Goal: Answer question/provide support: Answer question/provide support

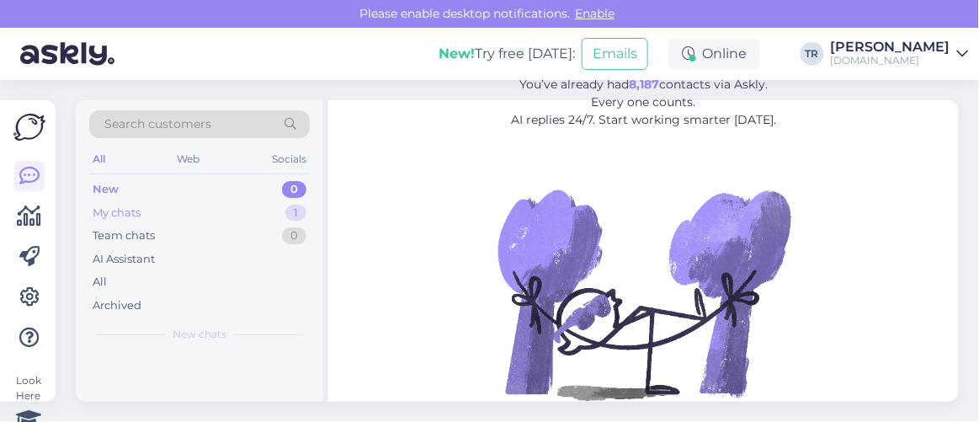
click at [169, 210] on div "My chats 1" at bounding box center [199, 213] width 221 height 24
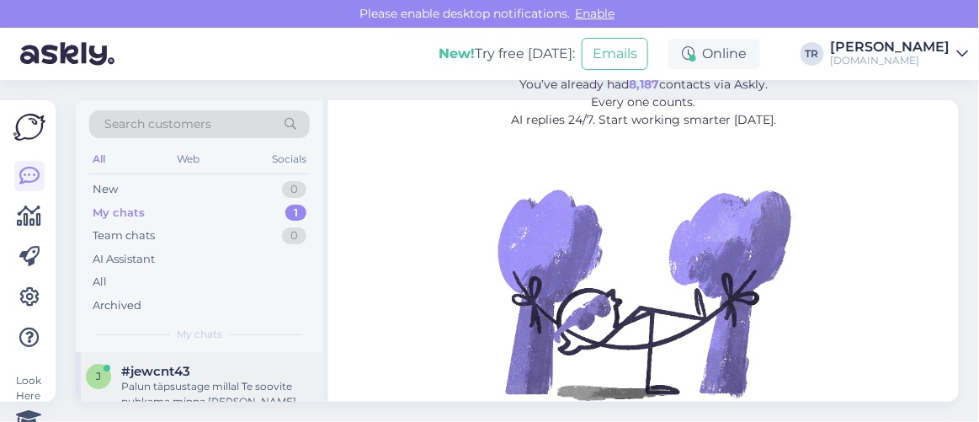
click at [219, 380] on div "Palun täpsustage millal Te soovite puhkama minna ja laste vanused?" at bounding box center [217, 394] width 192 height 30
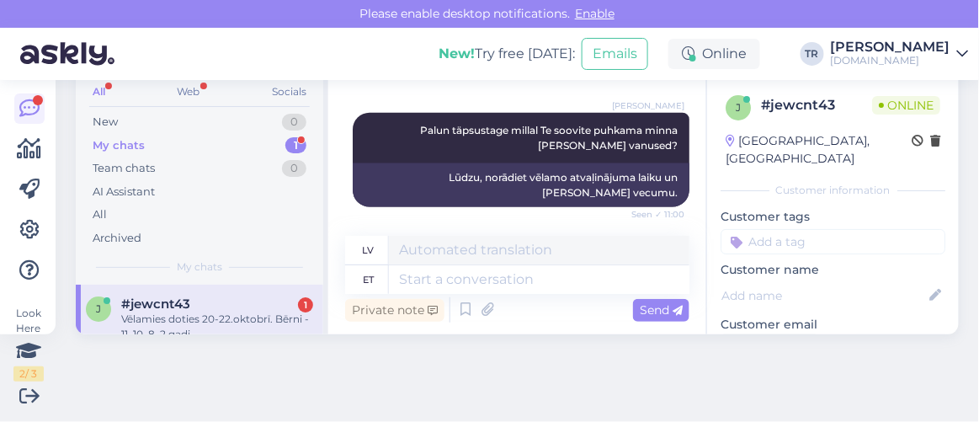
scroll to position [656, 0]
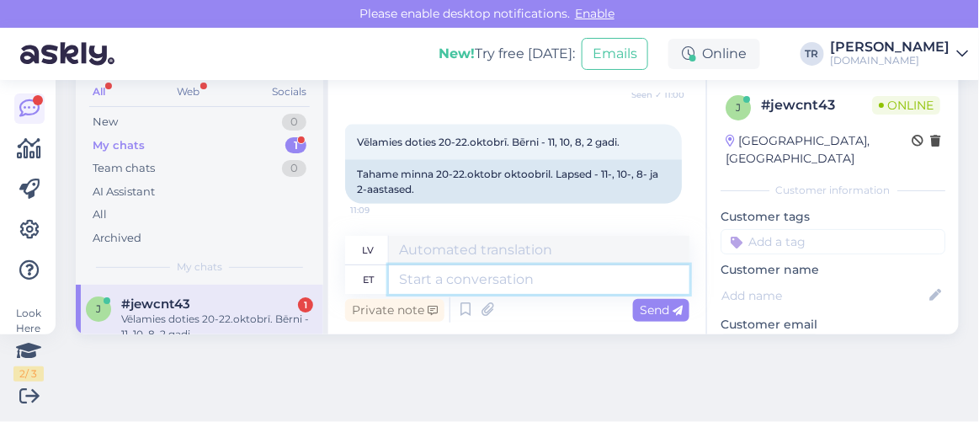
click at [485, 275] on textarea at bounding box center [539, 279] width 301 height 29
type textarea "Üks h"
type textarea "Viens"
type textarea "Üks hetk pa"
type textarea "Viens mirklis"
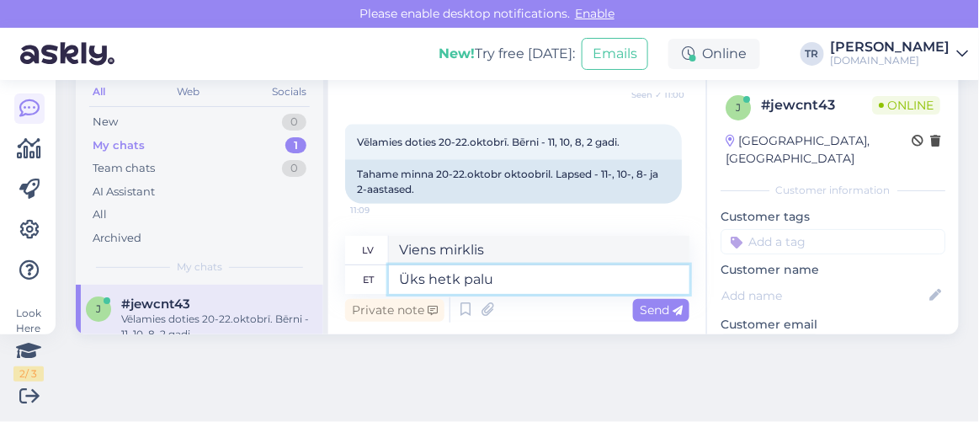
type textarea "Üks hetk palun"
type textarea "Lūdzu, uz mirkli."
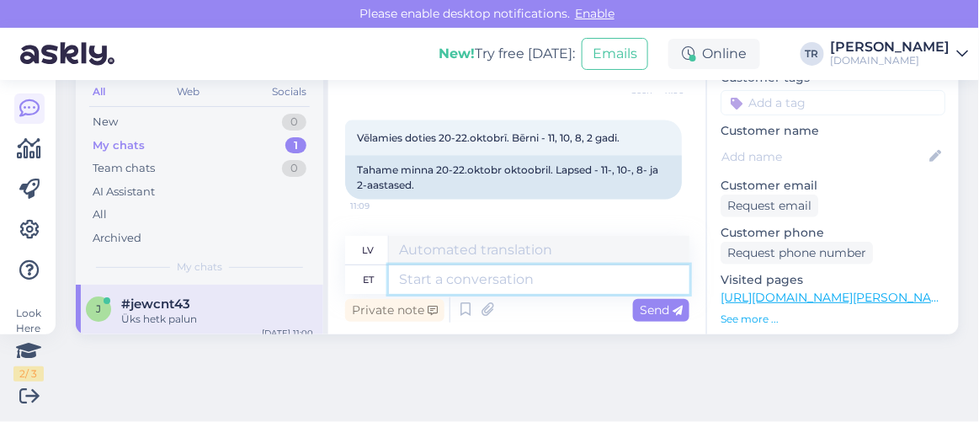
scroll to position [147, 0]
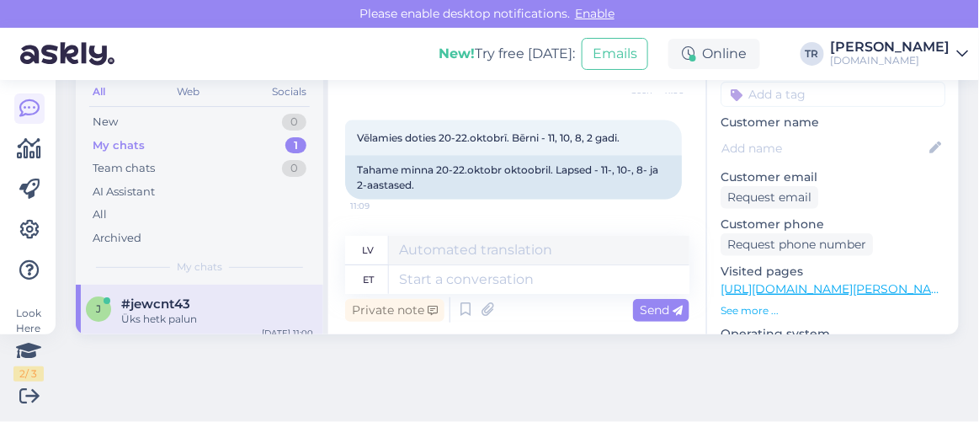
click at [850, 281] on link "https://hookusbookus.com/lv/hotels-spas/puehajaerve-spa-holiday-resort/gimenes-…" at bounding box center [876, 288] width 311 height 15
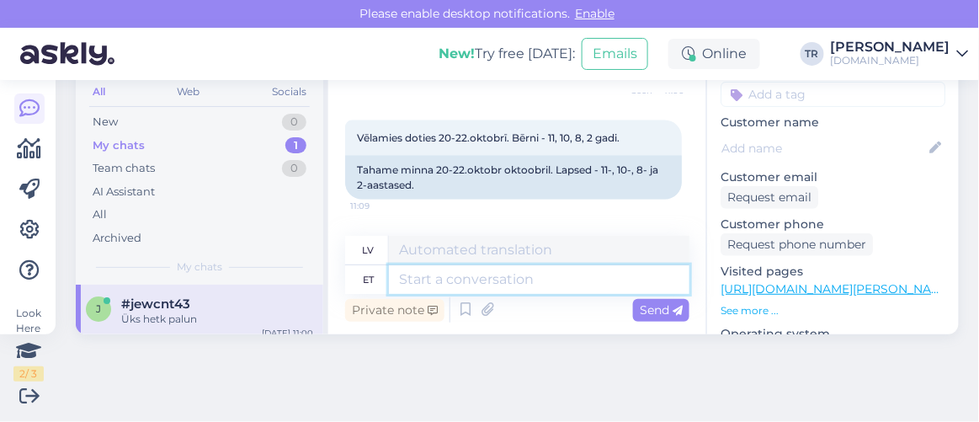
click at [492, 272] on textarea at bounding box center [539, 279] width 301 height 29
type textarea "Saate b"
type textarea "Jūs varat"
type textarea "Saate broneerida selle"
type textarea "Jūs varat rezervēt"
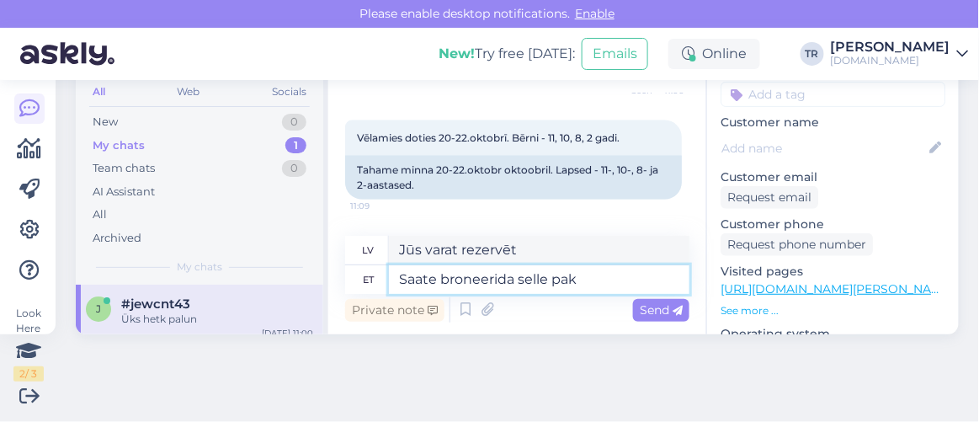
type textarea "Saate broneerida selle pake"
type textarea "Jūs varat to rezervēt"
paste textarea "[URL][DOMAIN_NAME][DATE][DATE][GEOGRAPHIC_DATA]"
type textarea "Saate broneerida selle paketi: https://hookusbookus.com/lv/hotellid-spaad/pueha…"
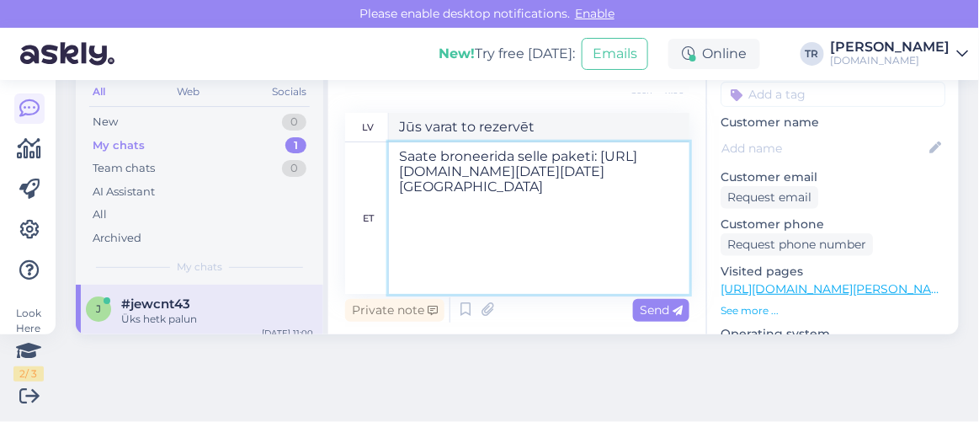
scroll to position [311, 0]
type textarea "Šo paketi var rezervēt: https://hookusbookus.com/lv/hotellid-spaad/puehajaerve-…"
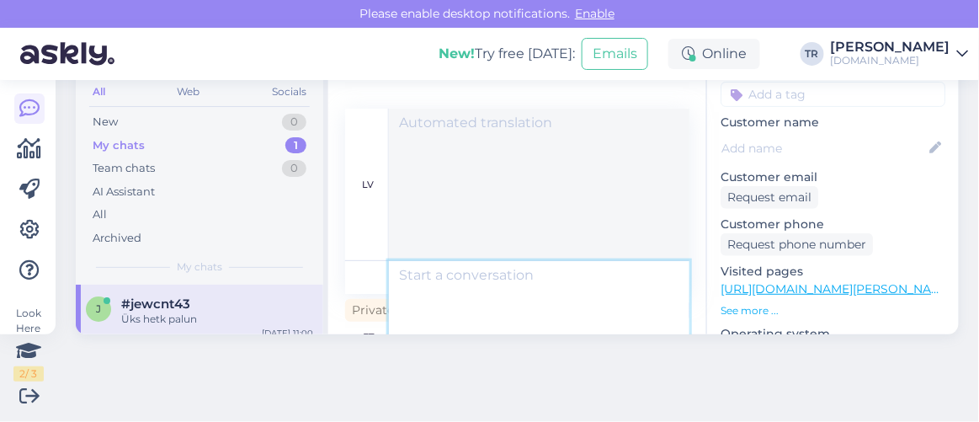
scroll to position [0, 0]
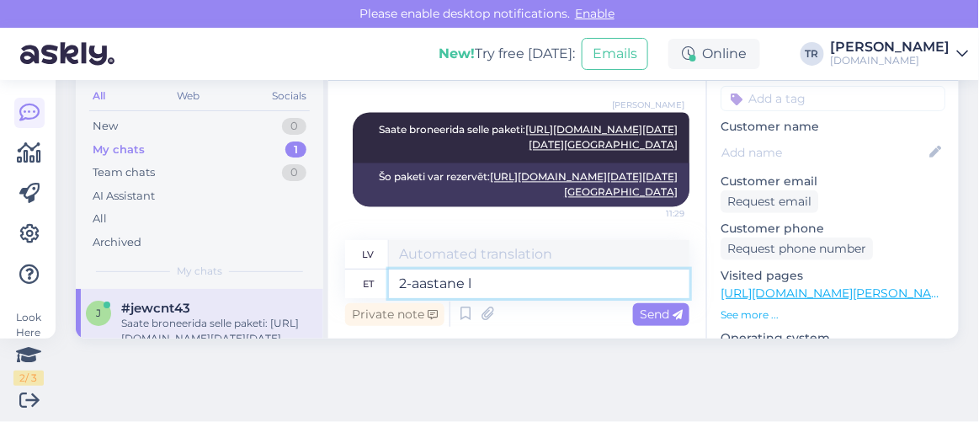
type textarea "2-aastane la"
type textarea "2 gadus vecs"
type textarea "2-aastane laps sa"
type textarea "2 gadus vecs bērns"
type textarea "2-aastane laps saab m"
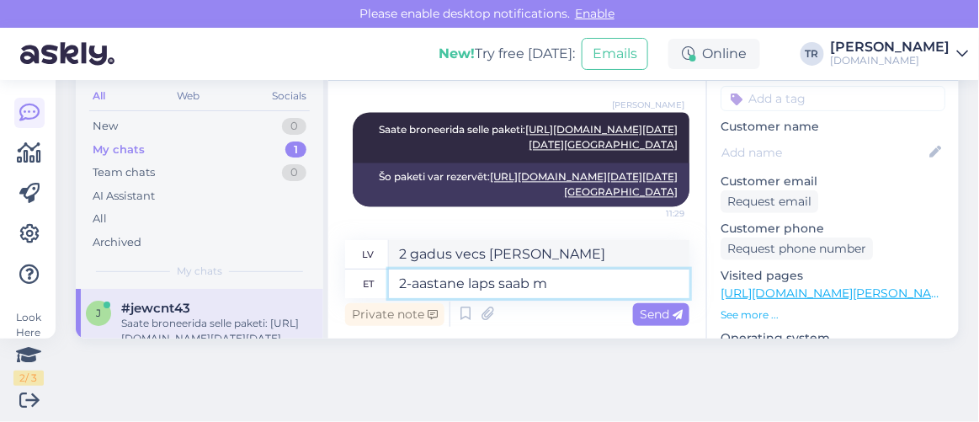
type textarea "Divus gadus vecs bērns var"
type textarea "2-aastane laps saab magada k"
type textarea "Divus gadus vecs bērns var gulēt"
type textarea "2-aastane laps saab magada kaisus"
type textarea "Divus gadus vecs bērns var gulēt samīļojies"
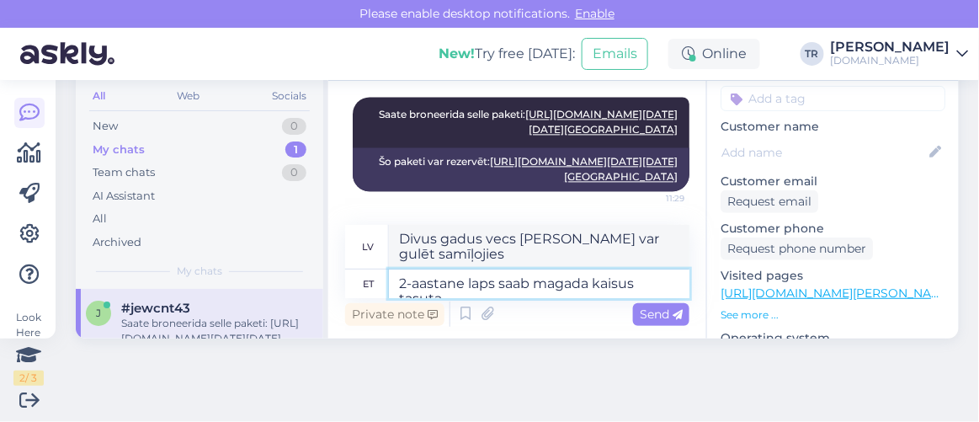
scroll to position [1418, 0]
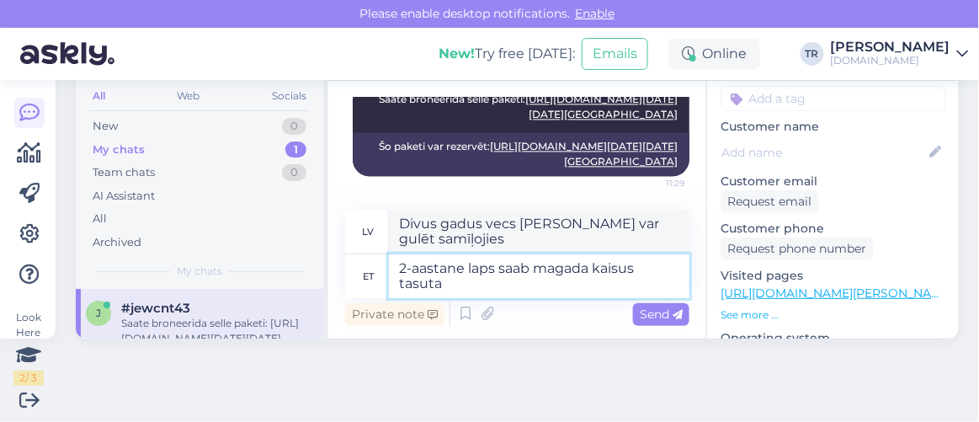
type textarea "2-aastane laps saab magada kaisus tasuta."
type textarea "Divus gadus vecs bērns var gulēt bērnu gultiņā bez maksas."
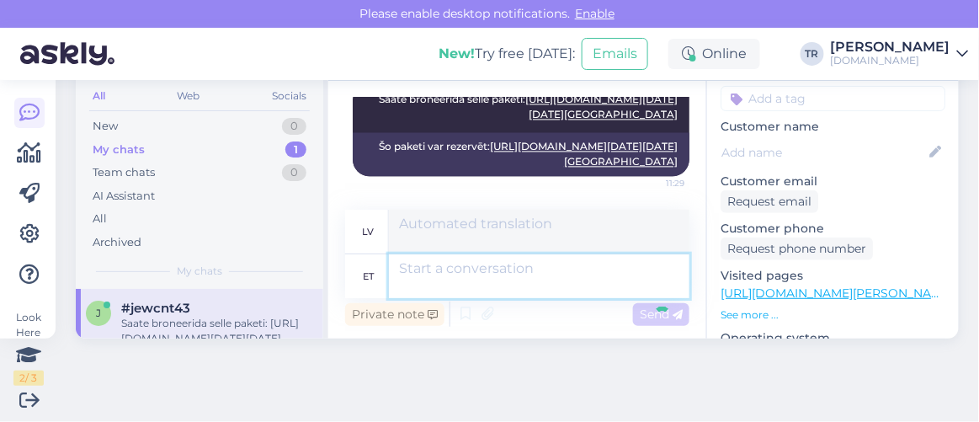
scroll to position [1504, 0]
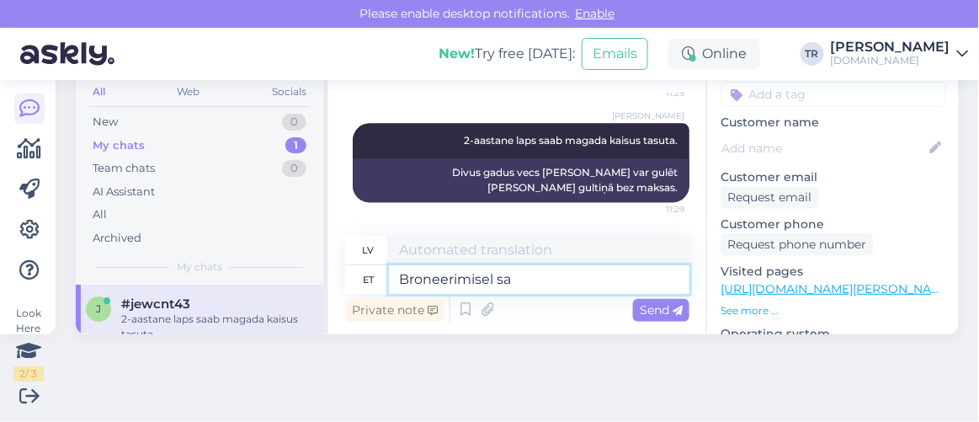
type textarea "Broneerimisel saa"
type textarea "Veicot rezervāciju"
type textarea "Broneerimisel saate"
type textarea "Veicot rezervāciju, jūs saņemsiet"
type textarea "Broneerimisel saate kolme va"
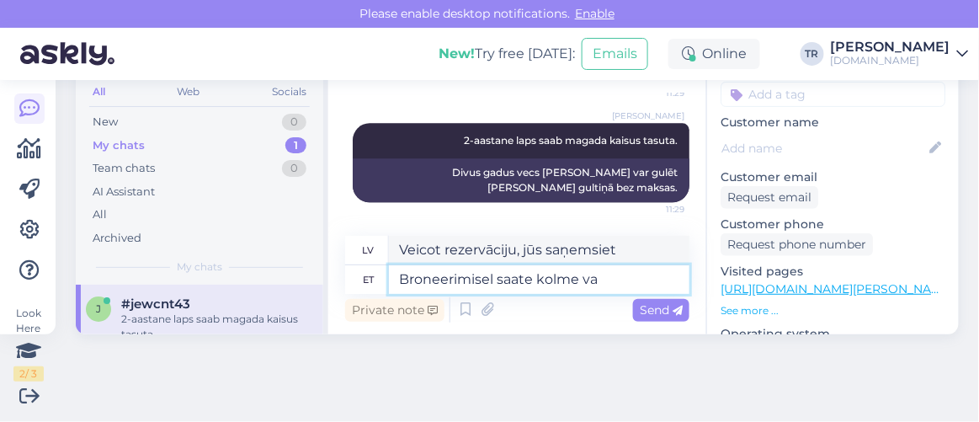
type textarea "Rezervējot, jūs saņemat trīs"
type textarea "Broneerimisel saate kolme vanema"
type textarea "Veicot rezervāciju, jūs saņemsiet trīs vecākus"
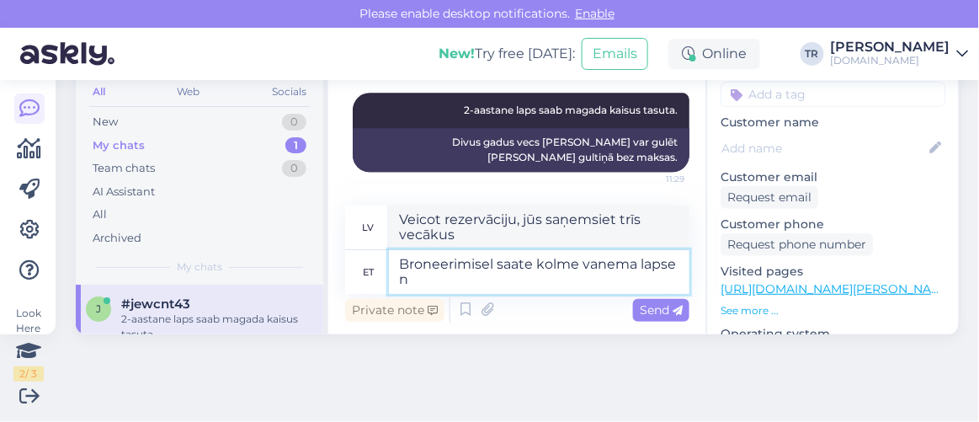
type textarea "Broneerimisel saate kolme vanema lapse ni"
type textarea "Rezervējot, jūs varat ņemt līdzi trīs vecākus bērnus."
type textarea "Broneerimisel saate kolme vanema lapse nime m"
type textarea "Trīs vecāko bērnu vārdus saņemsiet, veicot rezervāciju."
type textarea "Broneerimisel saate kolme vanema lapse nime märkida ö"
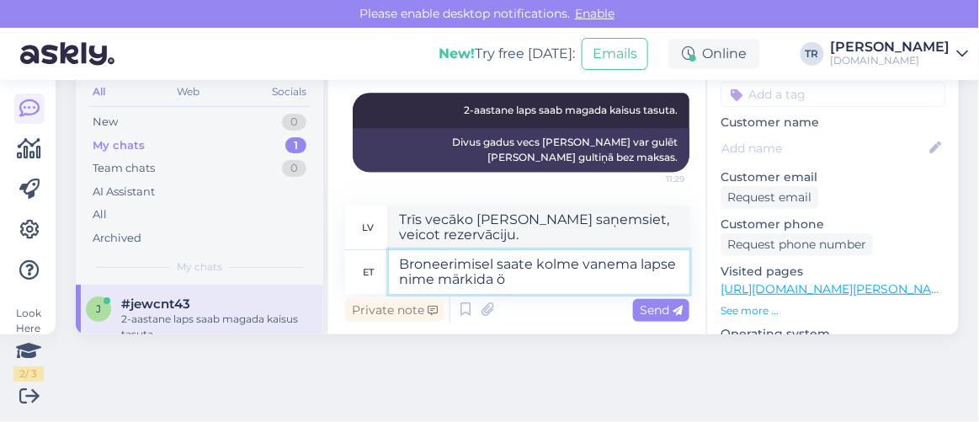
type textarea "Rezervējot, varat norādīt trīs vecāko bērnu vārdus."
type textarea "Broneerimisel saate kolme vanema lapse nime märkida ööbijate alla"
type textarea "Rezervējot, varat norādīt trīs vecāko bērnu vārdus kā viesus."
type textarea "Broneerimisel saate kolme vanema lapse nime märkida ööbijate alla ja b"
type textarea "Veicot rezervāciju, zem nakšņojošo viesu skaita varat norādīt trīs vecāko bērnu…"
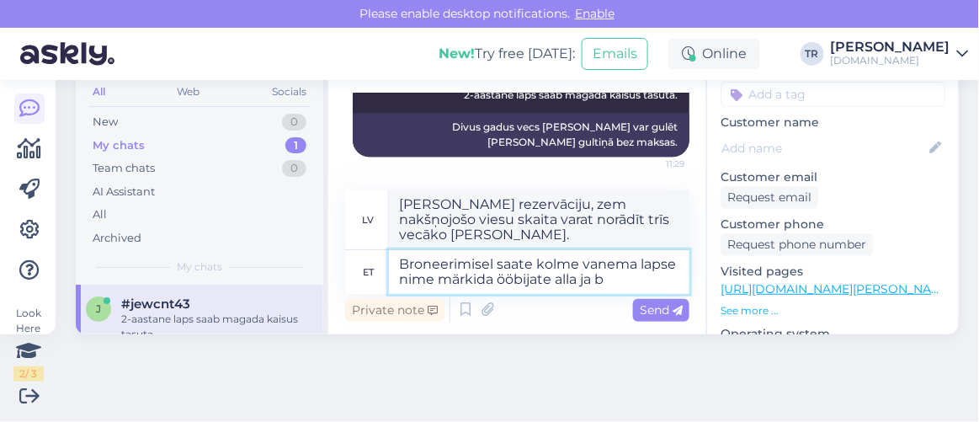
type textarea "Broneerimisel saate kolme vanema lapse nime märkida ööbijate alla ja br"
type textarea "Veicot rezervāciju, varat norādīt trīs vecāko bērnu vārdus viesu sarakstā, kas …"
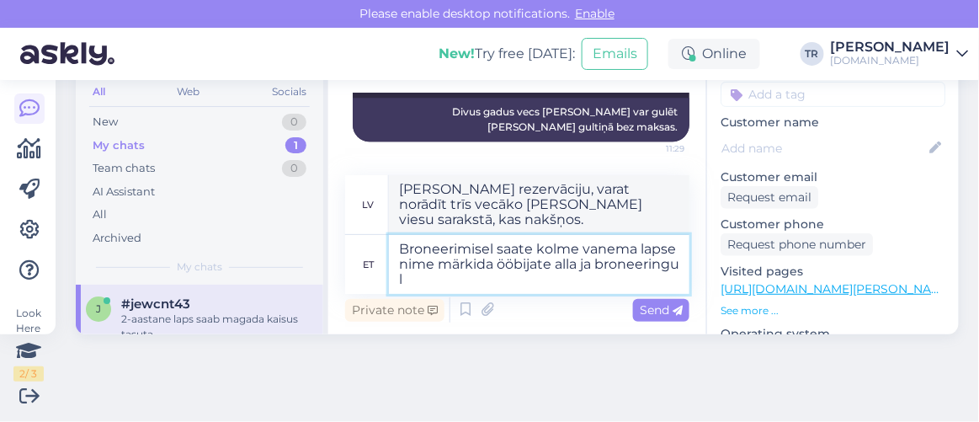
type textarea "Broneerimisel saate kolme vanema lapse nime märkida ööbijate alla ja broneering…"
type textarea "Veicot rezervāciju, varat ievadīt trīs vecāko bērnu vārdus zem viesu saraksta u…"
type textarea "Broneerimisel saate kolme vanema lapse nime märkida ööbijate alla ja broneering…"
type textarea "Veicot rezervāciju, varat norādīt trīs vecāko bērnu vārdus viesu sadaļā un papi…"
type textarea "Broneerimisel saate kolme vanema lapse nime märkida ööbijate alla ja broneering…"
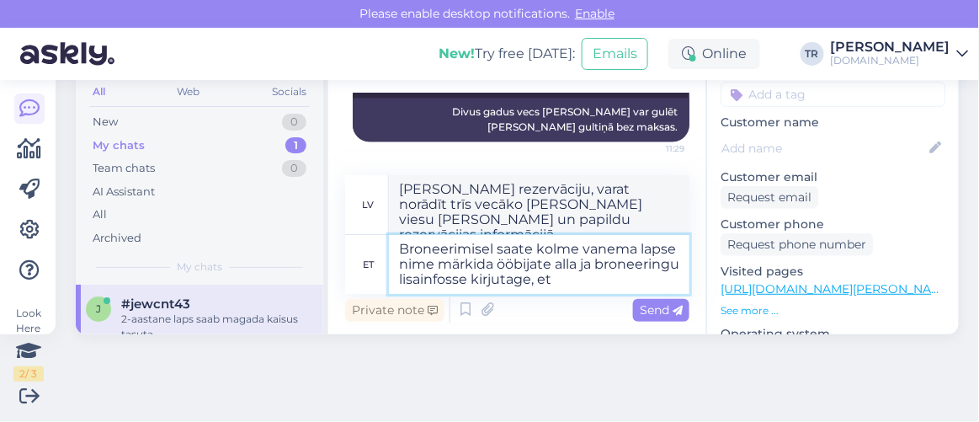
type textarea "Veicot rezervāciju, viesu sarakstā varat norādīt trīs vecāko bērnu vārdus un no…"
type textarea "Broneerimisel saate kolme vanema lapse nime märkida ööbijate alla ja broneering…"
type textarea "Veicot rezervāciju, viesu sarakstā varat norādīt trīs vecāko bērnu vārdus un re…"
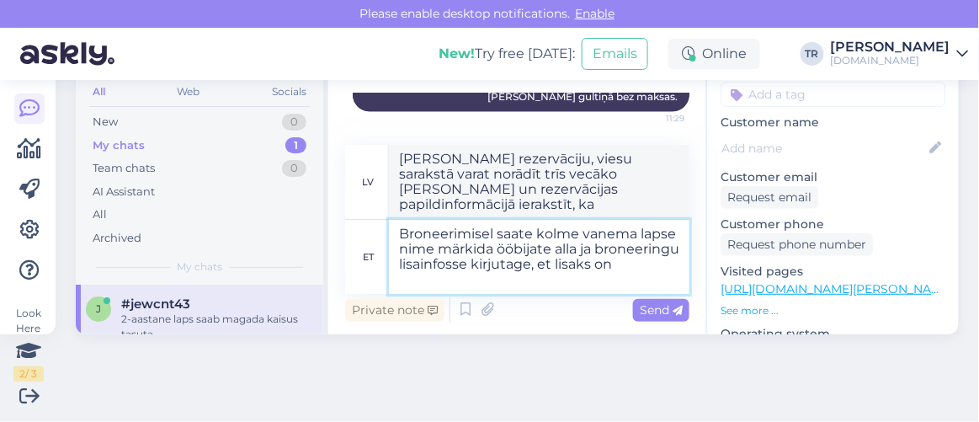
type textarea "Broneerimisel saate kolme vanema lapse nime märkida ööbijate alla ja broneering…"
type textarea "Veicot rezervāciju, viesu sarakstā varat norādīt trīs vecāko bērnu vārdus un re…"
type textarea "Broneerimisel saate kolme vanema lapse nime märkida ööbijate alla ja broneering…"
type textarea "Veicot rezervāciju, varat norādīt trīs vecāko bērnu vārdus zem nakšņojošo viesu…"
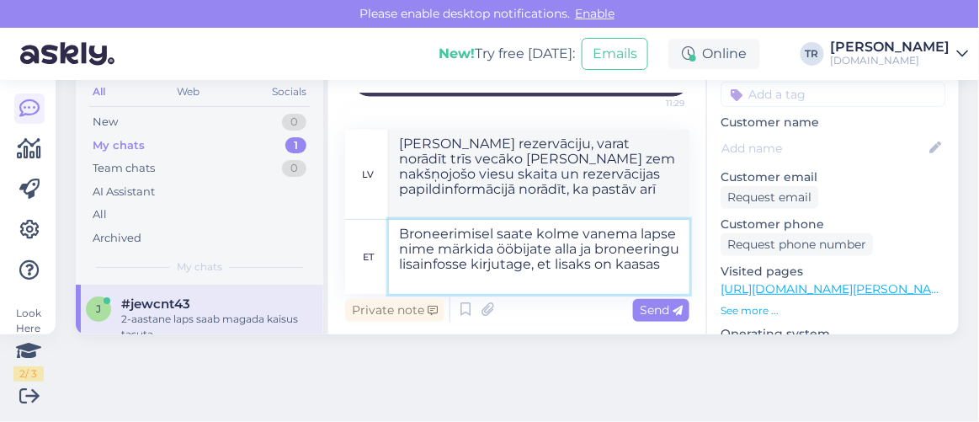
type textarea "Broneerimisel saate kolme vanema lapse nime märkida ööbijate alla ja broneering…"
type textarea "Veicot rezervāciju, varat norādīt trīs vecāko bērnu vārdus kā viesus, kas nakšņ…"
type textarea "Broneerimisel saate kolme vanema lapse nime märkida ööbijate alla ja broneering…"
type textarea "Veicot rezervāciju, varat norādīt trīs vecāko bērnu vārdus kā viesus, kas nakšņ…"
type textarea "Broneerimisel saate kolme vanema lapse nime märkida ööbijate alla ja broneering…"
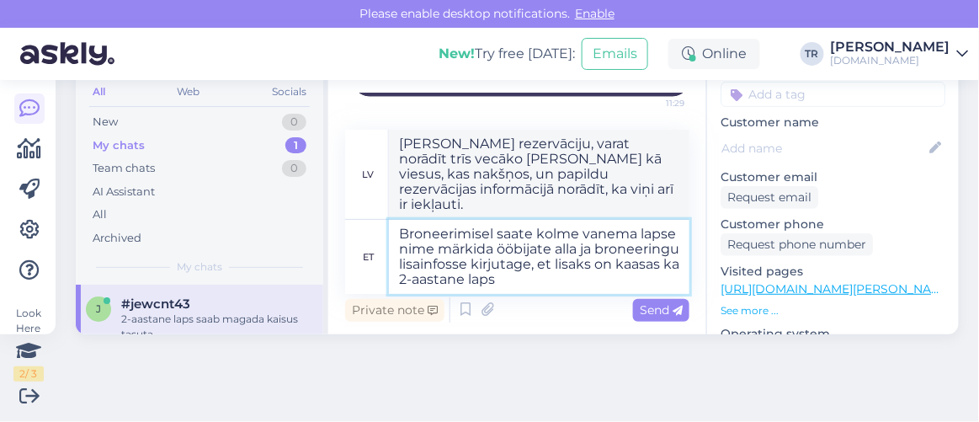
type textarea "Veicot rezervāciju, zem viesu skaita, kas nakšņos, varat norādīt trīs vecāko bē…"
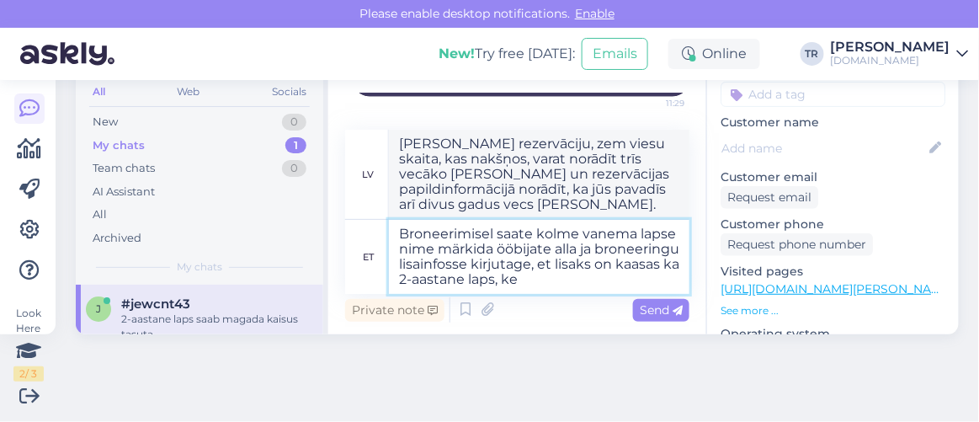
type textarea "Broneerimisel saate kolme vanema lapse nime märkida ööbijate alla ja broneering…"
type textarea "Veicot rezervāciju, varat norādīt trīs vecāko bērnu vārdus viesu sarakstā, kas …"
type textarea "Broneerimisel saate kolme vanema lapse nime märkida ööbijate alla ja broneering…"
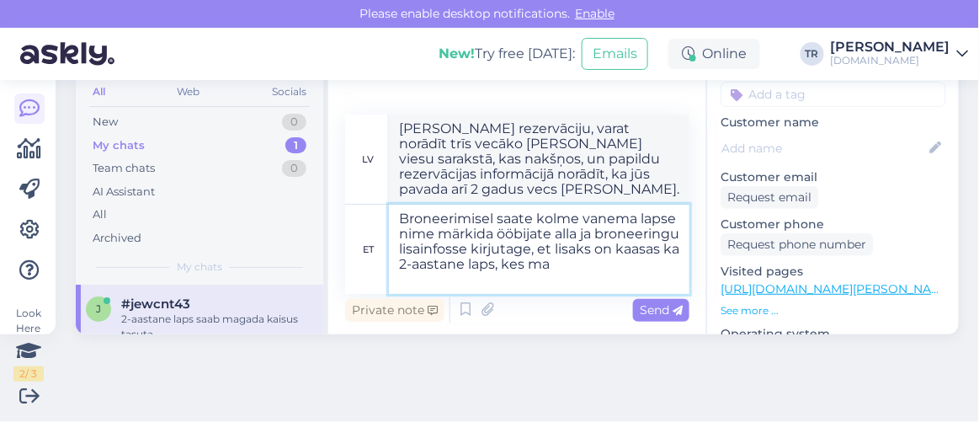
type textarea "Veicot rezervāciju, varat norādīt trīs vecāko bērnu vārdus zem nakšņojošo viesu…"
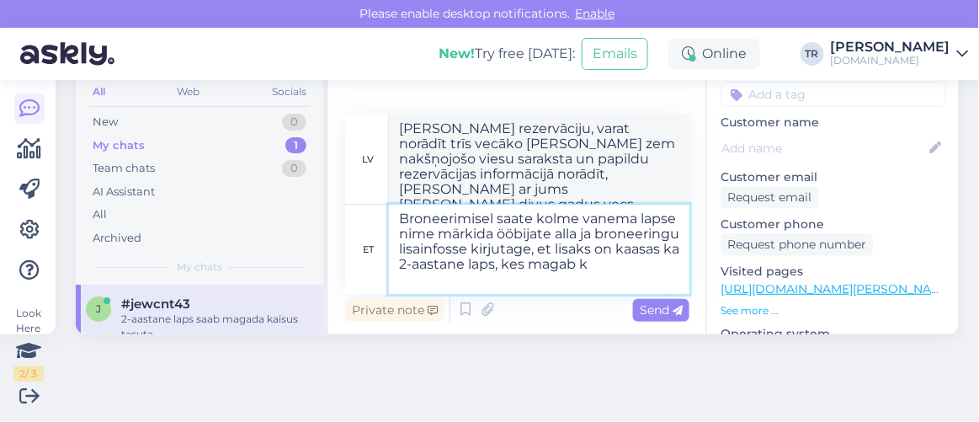
type textarea "Broneerimisel saate kolme vanema lapse nime märkida ööbijate alla ja broneering…"
type textarea "Veicot rezervāciju, varat norādīt trīs vecāko bērnu vārdus zem nakšņojošo viesu…"
type textarea "Broneerimisel saate kolme vanema lapse nime märkida ööbijate alla ja broneering…"
type textarea "[PERSON_NAME] rezervāciju, varat norādīt trīs vecāko bērnu vārdus zem viesiem, …"
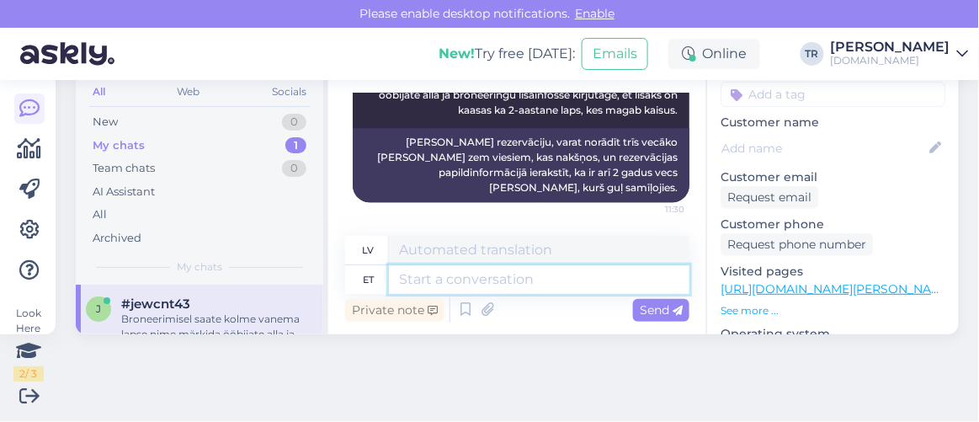
scroll to position [1681, 0]
type textarea "Kas sa"
type textarea "Ir"
type textarea "Kas saan ve"
type textarea "Vai es varu"
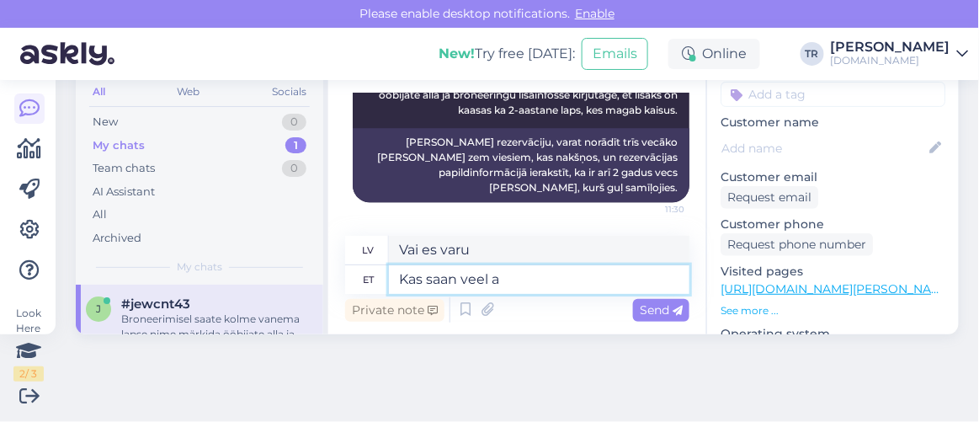
type textarea "Kas saan veel ab"
type textarea "Vai varu dabūt vairāk?"
type textarea "Kas saan veel abiks olla?"
type textarea "Vai es joprojām varu palīdzēt?"
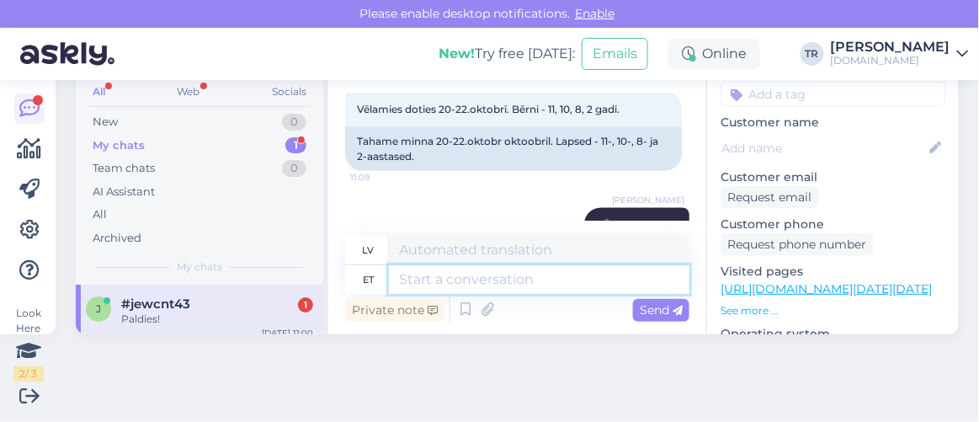
scroll to position [1883, 0]
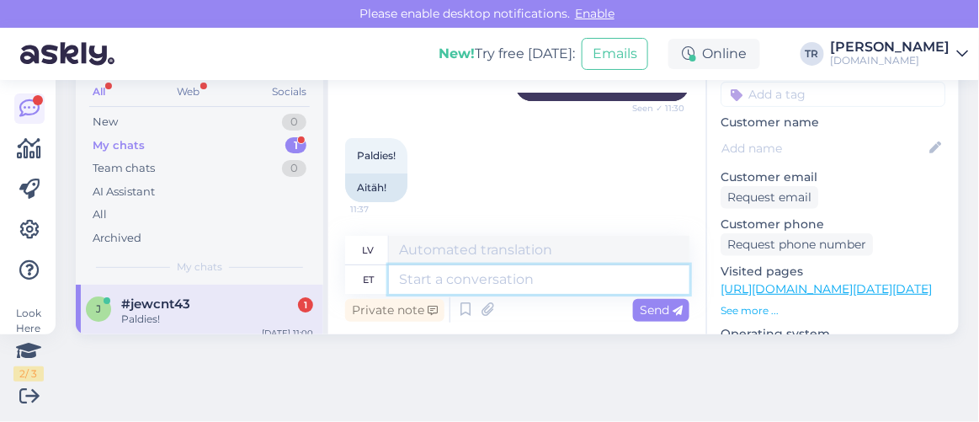
click at [491, 281] on textarea at bounding box center [539, 279] width 301 height 29
type textarea "Palun!"
type textarea "Lūdzu!"
type textarea "Palun! :)"
type textarea "Lūdzu! :)"
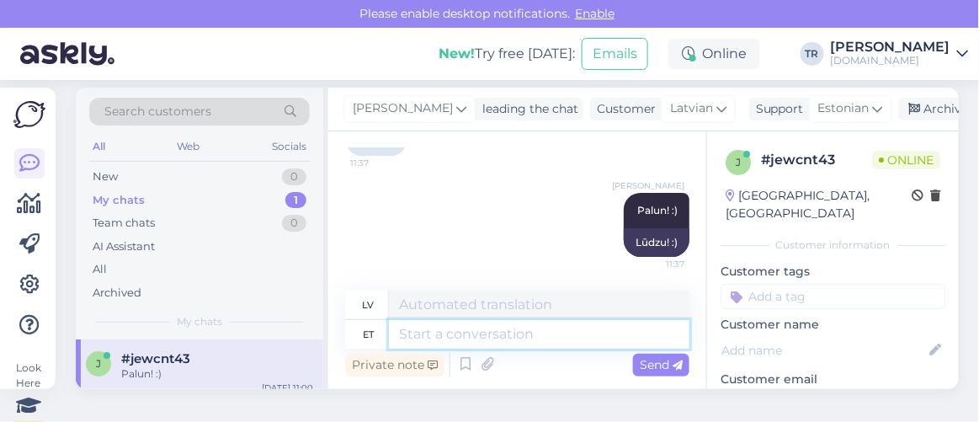
scroll to position [0, 0]
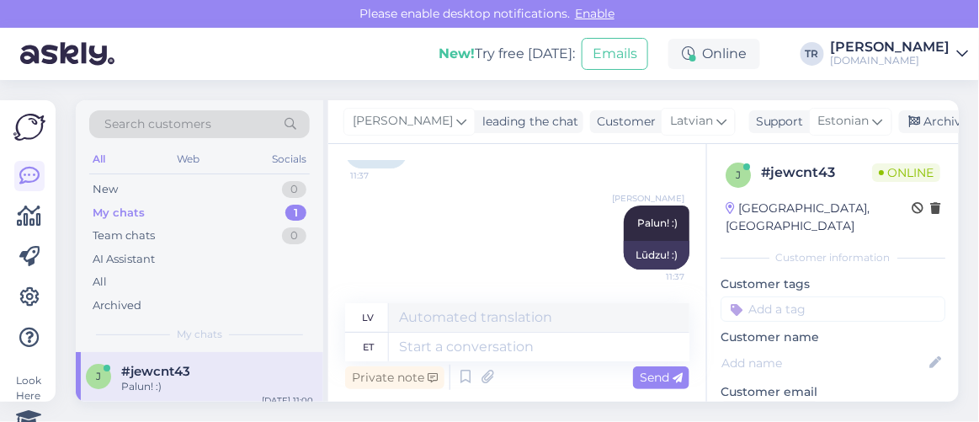
click at [915, 135] on div "Triin Raudtamm leading the chat Customer Latvian Support Estonian Archive chat" at bounding box center [643, 122] width 631 height 44
click at [914, 120] on icon at bounding box center [915, 122] width 12 height 12
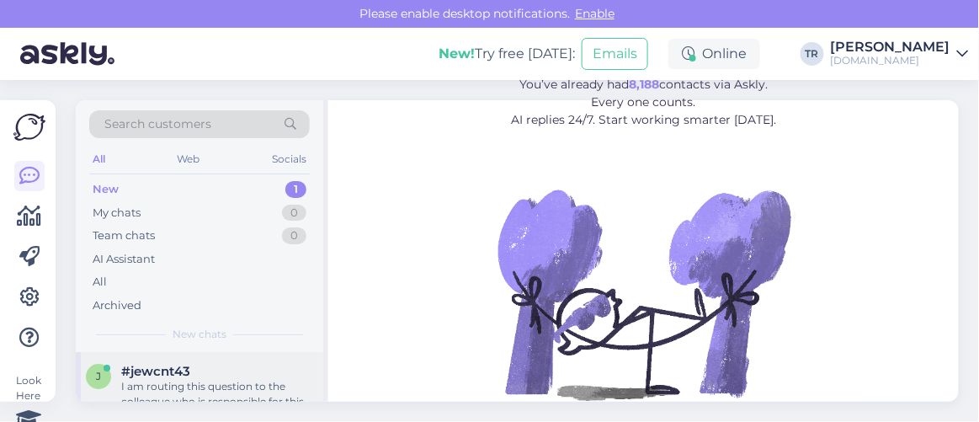
click at [197, 391] on div "I am routing this question to the colleague who is responsible for this topic. …" at bounding box center [217, 394] width 192 height 30
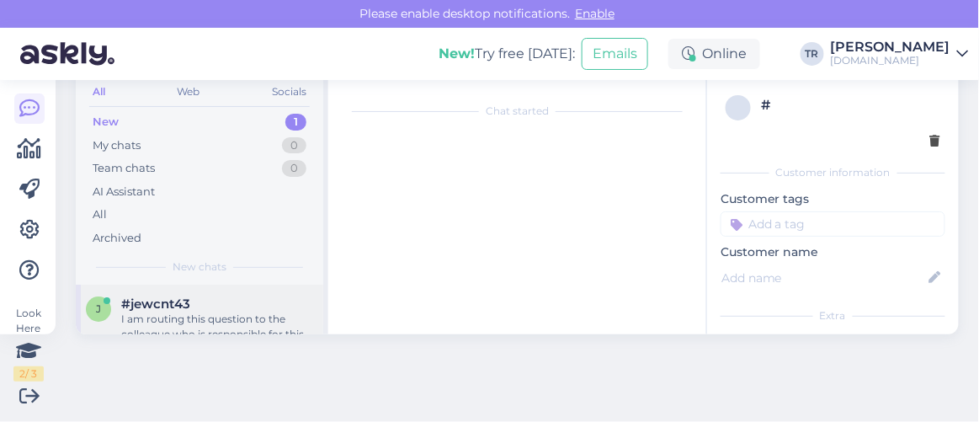
scroll to position [2259, 0]
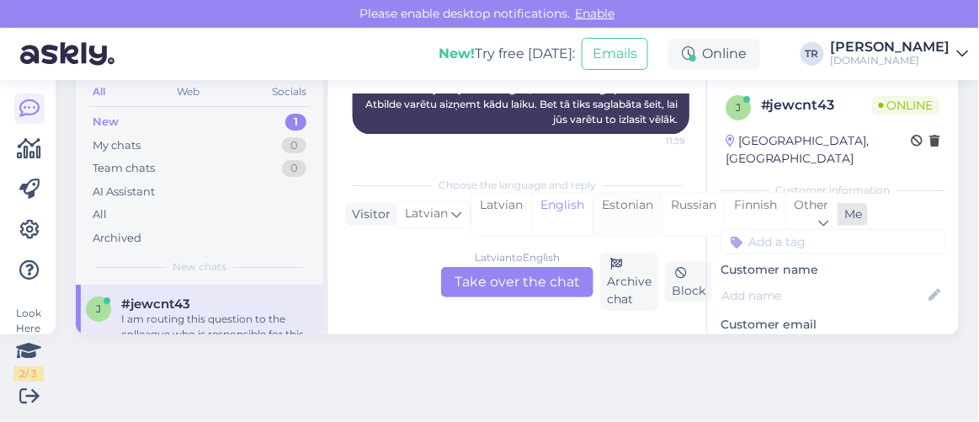
click at [602, 205] on div "Estonian" at bounding box center [627, 214] width 69 height 43
click at [520, 281] on div "Latvian to Estonian Take over the chat" at bounding box center [517, 282] width 152 height 30
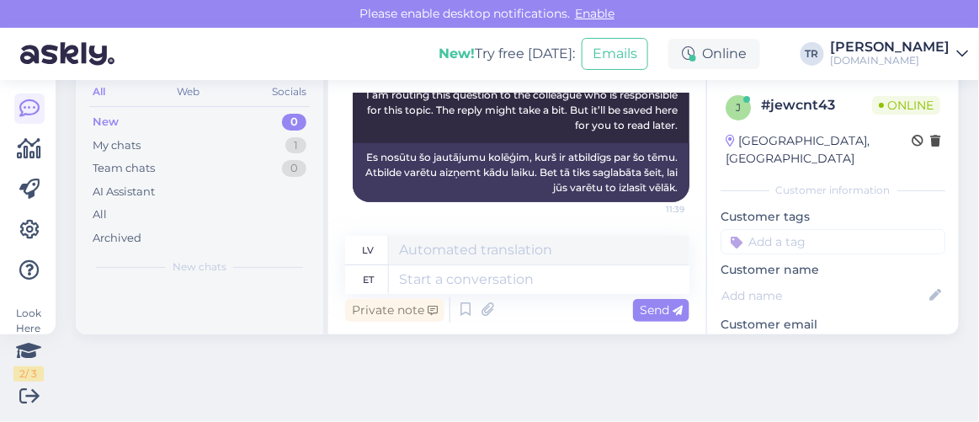
scroll to position [2277, 0]
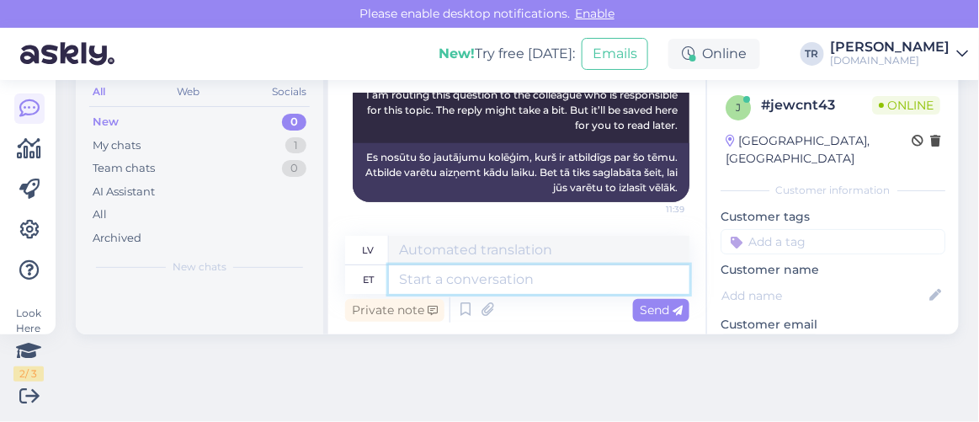
click at [552, 281] on textarea at bounding box center [539, 279] width 301 height 29
type textarea "Jah i"
type textarea "Jā"
type textarea "Jah ikka."
type textarea "Jā, joprojām."
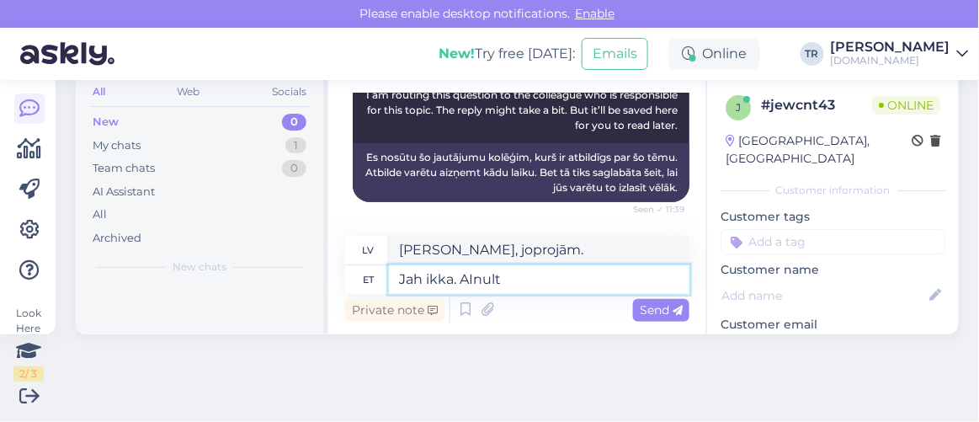
type textarea "Jah ikka. AInult"
type textarea "Jā, tiešām. TIKAI"
type textarea "Jah ikka. Ainult"
type textarea "Jā, tiešām. Tikai"
type textarea "Jah ikka. Ainult 2-aastane"
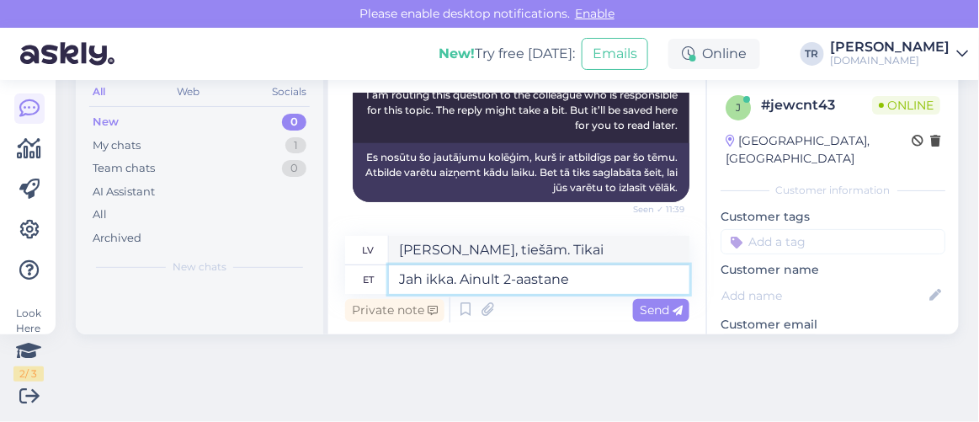
type textarea "Jā, joprojām. Tikai 2 gadus vecs."
type textarea "Jah ikka. Ainult 2-aastane laps pea"
type textarea "Jā, tiešām. Tikai divus gadus vecs bērns."
type textarea "Jah ikka. Ainult 2-aastane laps peab m"
type textarea "Jā, protams. Tikai divus gadus vecam bērnam ir nepieciešams"
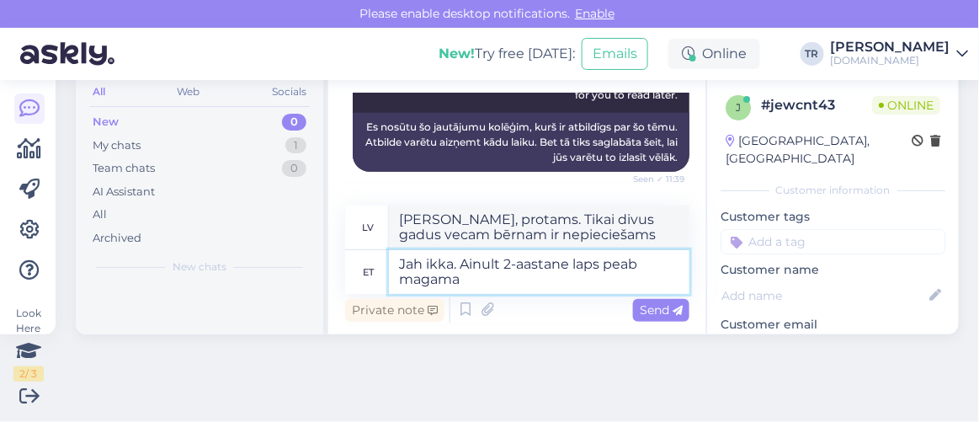
type textarea "Jah ikka. Ainult 2-aastane laps peab magama"
type textarea "Jā, protams. Tikai divus gadus vecam bērnam ir nepieciešams gulēt."
type textarea "Jah ikka. Ainult 2-aastane laps peab magama kaisus."
type textarea "Jā, protams. Tikai divus gadus vecam bērnam ir jāguļ samīļotam."
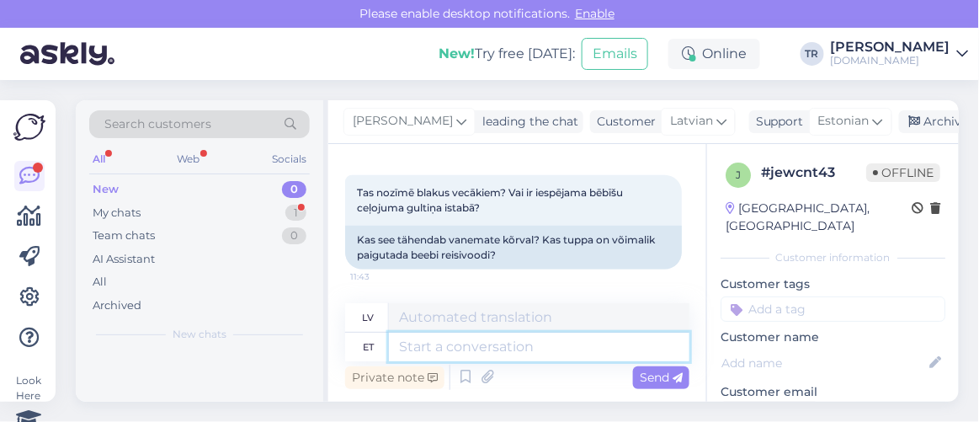
scroll to position [67, 0]
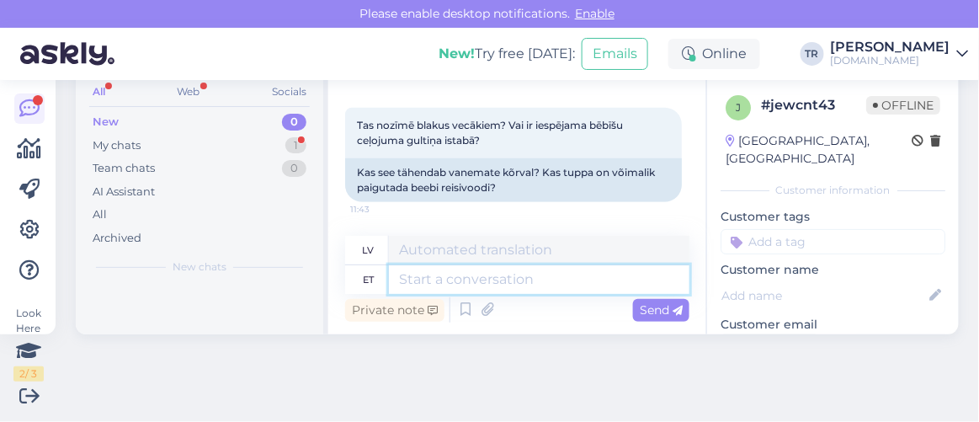
click at [505, 277] on textarea at bounding box center [539, 279] width 301 height 29
type textarea "Kahjuks tu"
type textarea "Diemžēl"
type textarea "Kahjuks tuppa lis"
type textarea "Diemžēl, uz istabu"
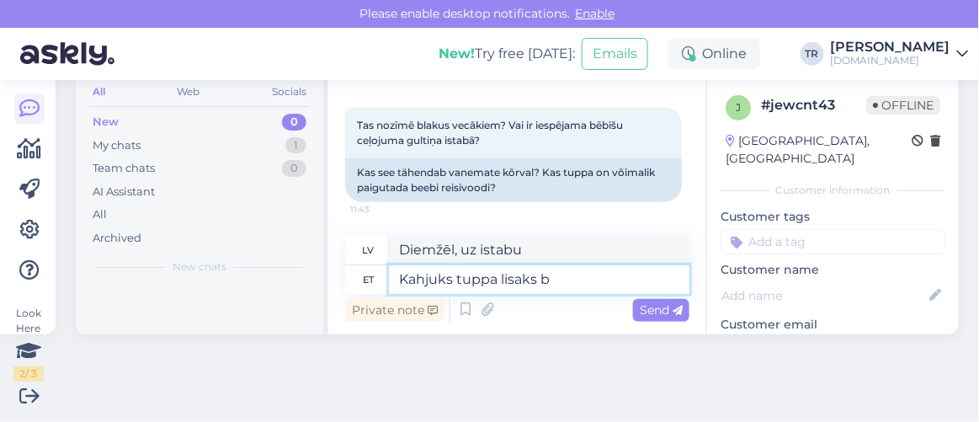
type textarea "Kahjuks tuppa lisaks be"
type textarea "Diemžēl, papildus istabai"
type textarea "Kahjuks tuppa lisaks beebivoodi e"
type textarea "Diemžēl numurā nav papildu bērnu gultiņas."
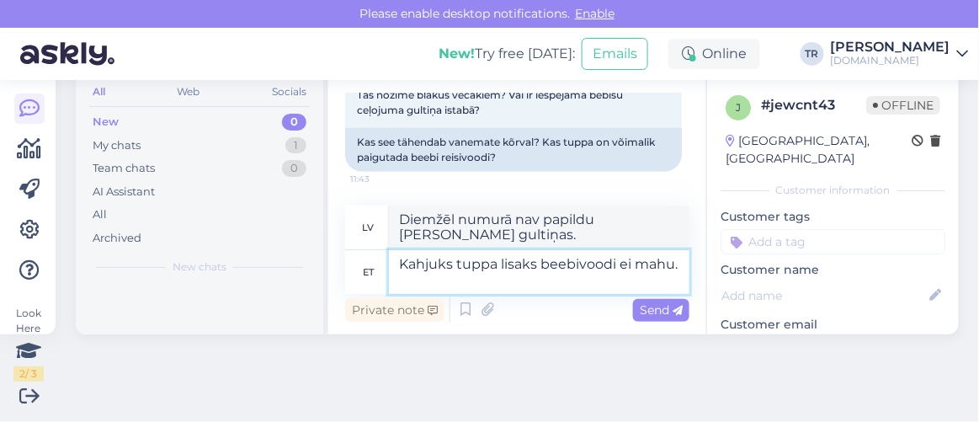
type textarea "Kahjuks tuppa lisaks beebivoodi ei mahu."
type textarea "Diemžēl numurā nav iespējams ievietot papildu bērnu gultiņu."
type textarea "Kahjuks tuppa lisaks beebivoodi ei mahu. 2 t"
type textarea "Diemžēl numurā nav iespējams ievietot papildu bērnu gultiņu. 2"
type textarea "Kahjuks tuppa lisaks beebivoodi ei mahu. 2 täiskasvanut j"
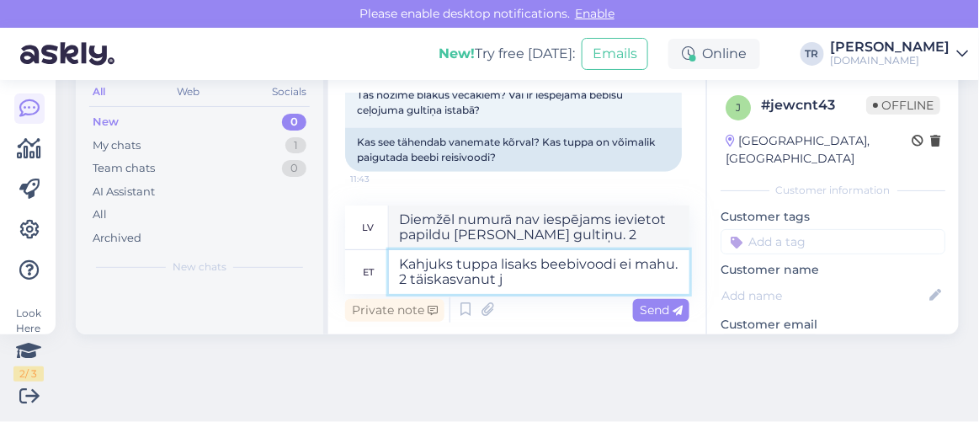
type textarea "Diemžēl numurā nav iespējams ievietot papildu bērnu gultiņu. 2 pieaugušie"
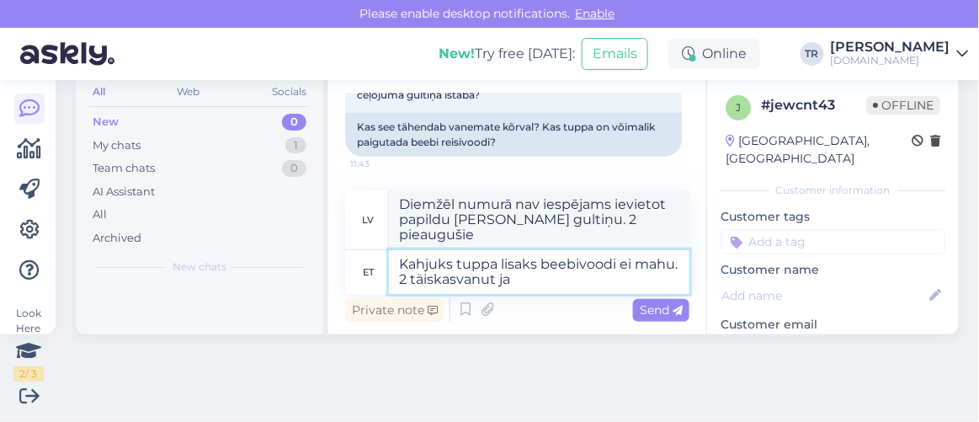
type textarea "Kahjuks tuppa lisaks beebivoodi ei mahu. 2 täiskasvanut ja"
type textarea "Diemžēl numurā nav iespējams ievietot papildu bērnu gultiņu. 2 pieaugušie un"
type textarea "Kahjuks tuppa lisaks beebivoodi ei mahu. 2 täiskasvanut ja 4 ls"
type textarea "Diemžēl numurā nav iespējams ievietot papildu bērnu gultiņu. 2 pieaugušie un 4"
type textarea "Kahjuks tuppa lisaks beebivoodi ei mahu. 2 täiskasvanut ja 4 ls"
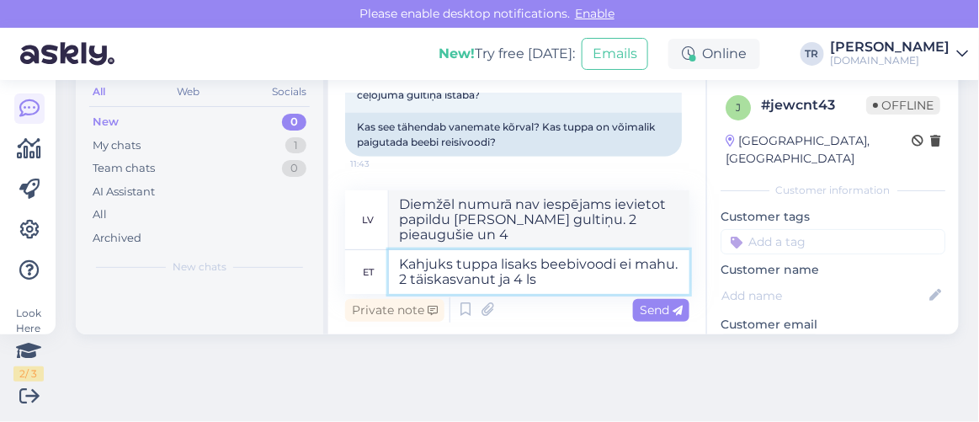
type textarea "Diemžēl numurā nav iespējams ievietot papildu bērnu gultiņu. 2 pieaugušie un 4 …"
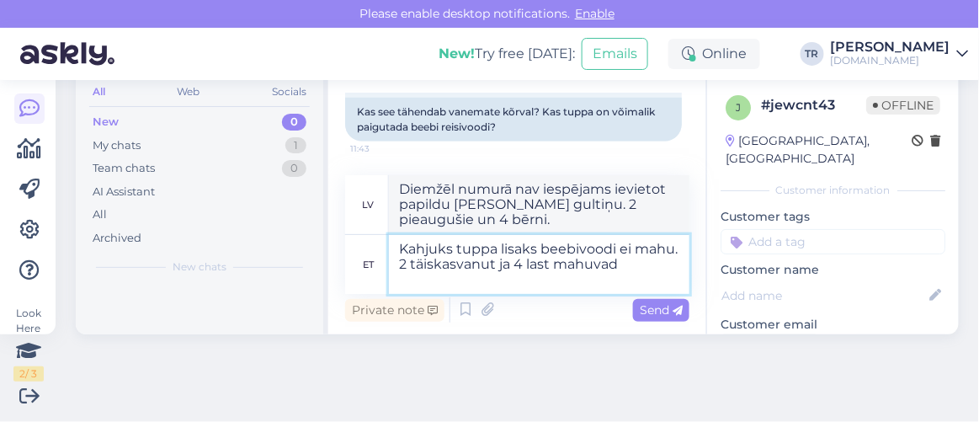
type textarea "Kahjuks tuppa lisaks beebivoodi ei mahu. 2 täiskasvanut ja 4 last mahuvad t"
type textarea "Diemžēl numurā nav iespējams ievietot papildu bērnu gultiņu. Tajā var izmitināt…"
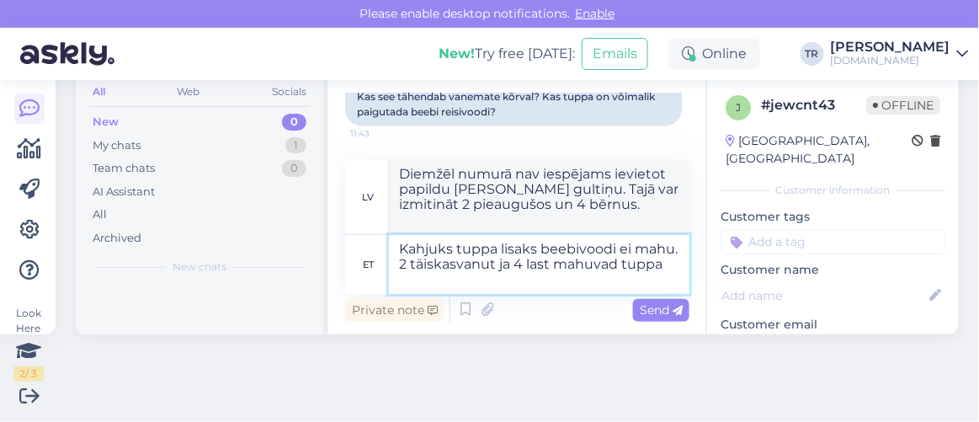
type textarea "Kahjuks tuppa lisaks beebivoodi ei mahu. 2 täiskasvanut ja 4 last mahuvad tuppa…"
type textarea "Diemžēl numurā nav iespējams ievietot papildu bērnu gultiņu. Numurā var izmitin…"
type textarea "Kahjuks tuppa lisaks beebivoodi ei mahu. 2 täiskasvanut ja 4 last mahuvad tuppa…"
type textarea "Diemžēl numurā nav iespējams ievietot papildu bērnu gultiņu. Numurā var izmitin…"
type textarea "Kahjuks tuppa lisaks beebivoodi ei mahu. 2 täiskasvanut ja 4 last mahuvad tuppa…"
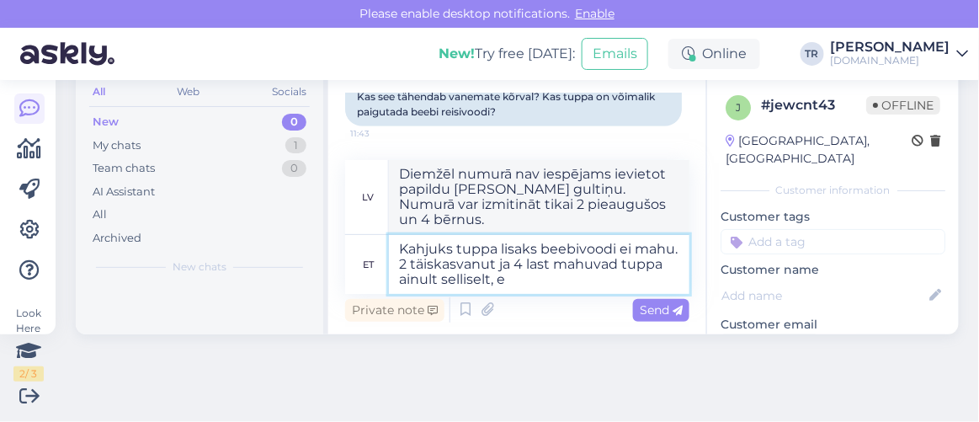
type textarea "Diemžēl numurā nav iespējams ievietot papildu bērnu gultiņu. Šādā veidā numurā …"
type textarea "Kahjuks tuppa lisaks beebivoodi ei mahu. 2 täiskasvanut ja 4 last mahuvad tuppa…"
type textarea "Diemžēl numurā nav iespējams ievietot bērnu gultiņu. 2 pieaugušie un 4 bērni nu…"
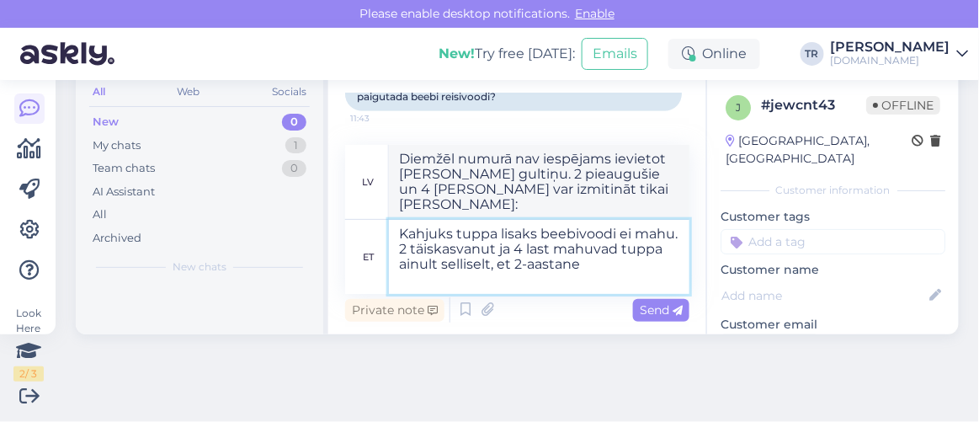
type textarea "Kahjuks tuppa lisaks beebivoodi ei mahu. 2 täiskasvanut ja 4 last mahuvad tuppa…"
type textarea "Diemžēl numurā nav iespējams ievietot papildu bērnu gultiņu. 2 pieaugušie un 4 …"
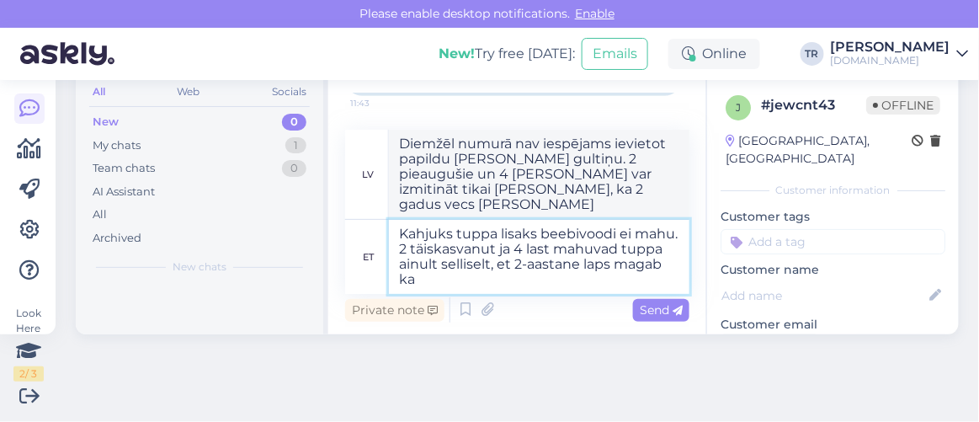
type textarea "Kahjuks tuppa lisaks beebivoodi ei mahu. 2 täiskasvanut ja 4 last mahuvad tuppa…"
type textarea "Diemžēl numurā nav iespējams ievietot papildu bērnu gultiņu. 2 pieaugušie un 4 …"
type textarea "Kahjuks tuppa lisaks beebivoodi ei mahu. 2 täiskasvanut ja 4 last mahuvad tuppa…"
type textarea "Diemžēl numurā nav iespējams ievietot bērnu gultiņu. 2 pieaugušie un 4 bērni nu…"
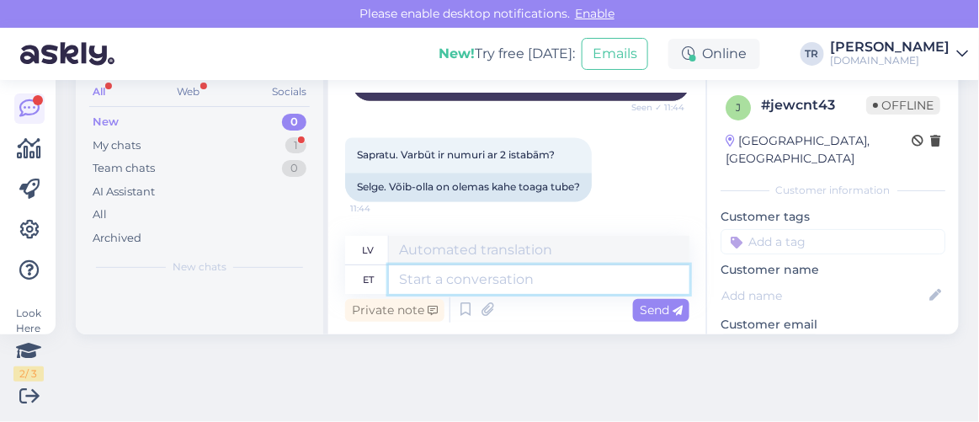
scroll to position [2805, 0]
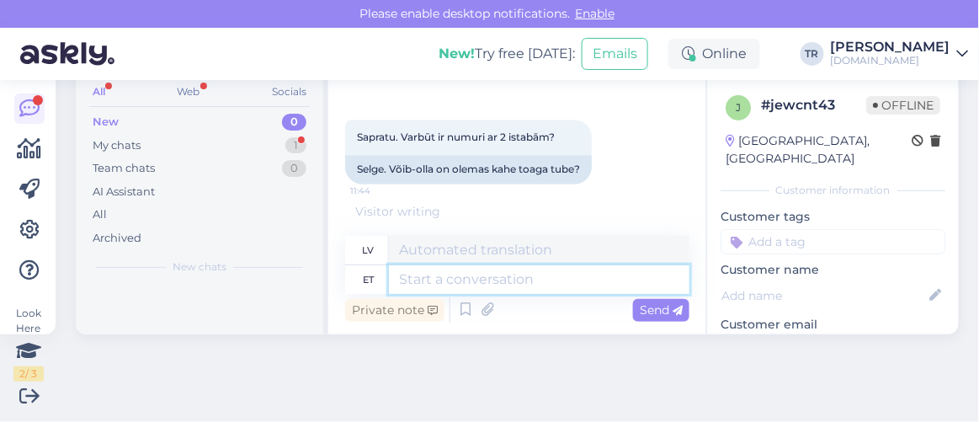
click at [578, 274] on textarea at bounding box center [539, 279] width 301 height 29
type textarea "Ma"
type textarea "Es"
type textarea "Ma täpsustan"
type textarea "Es paskaidrošu."
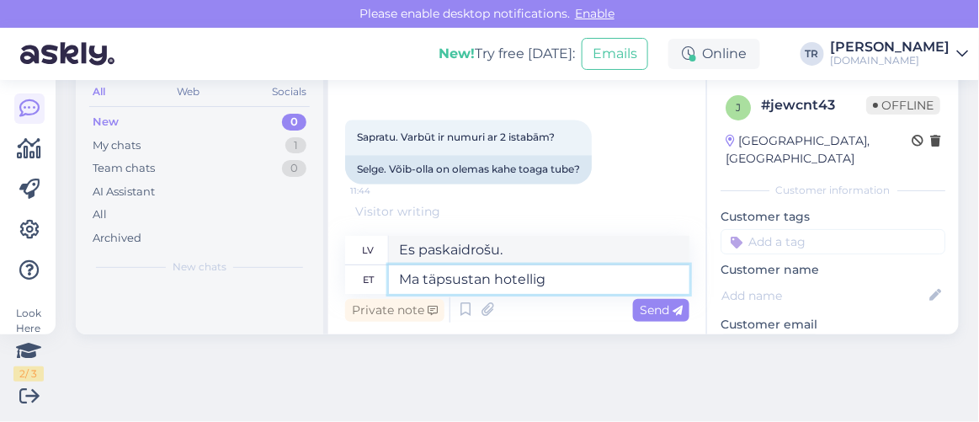
scroll to position [2888, 0]
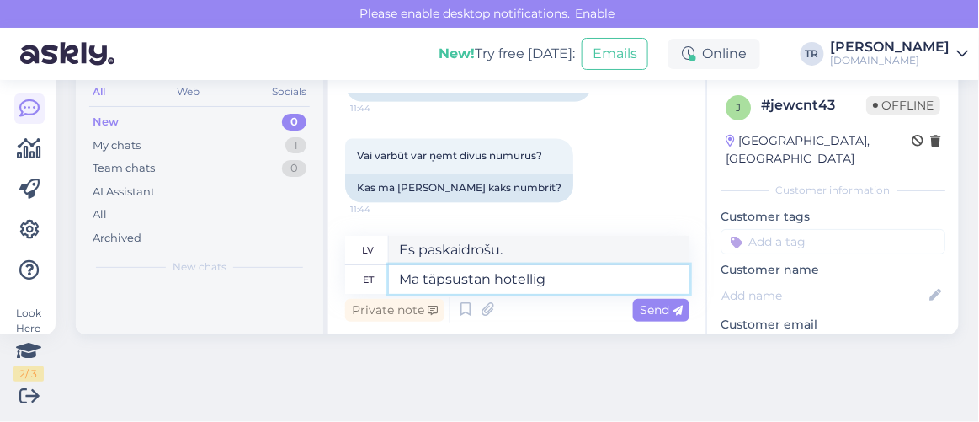
type textarea "Ma täpsustan hotelliga"
type textarea "Es pārbaudīšu viesnīcā."
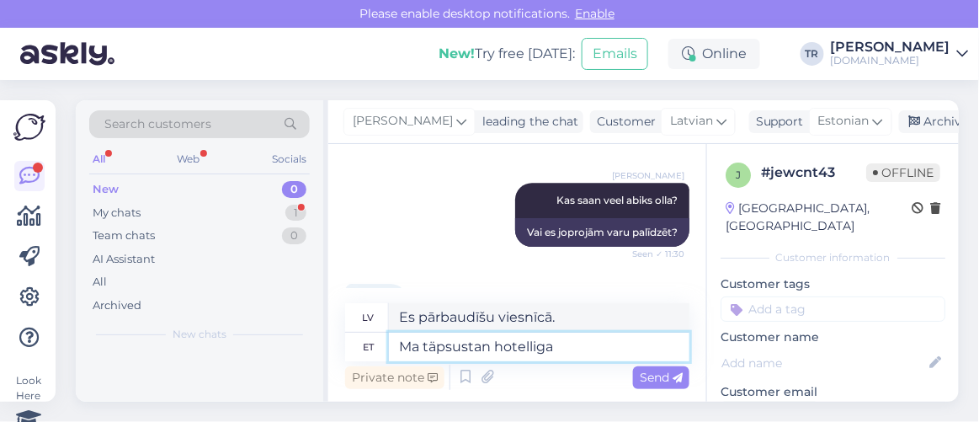
scroll to position [1306, 0]
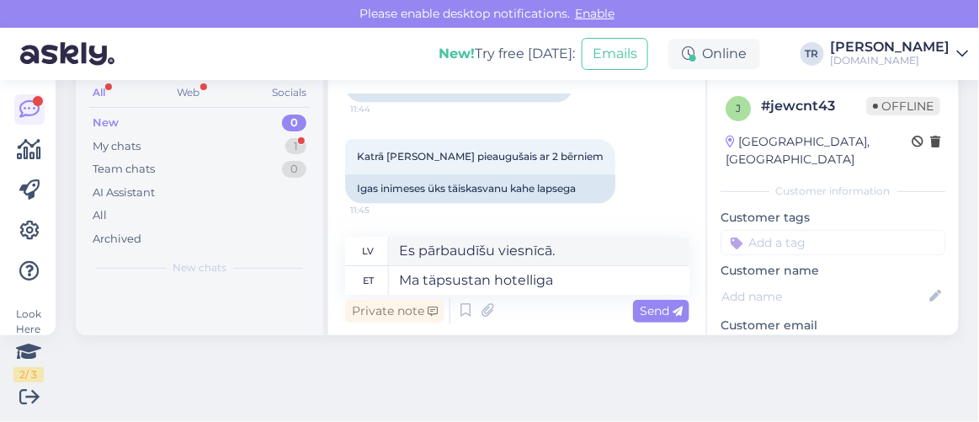
scroll to position [2989, 0]
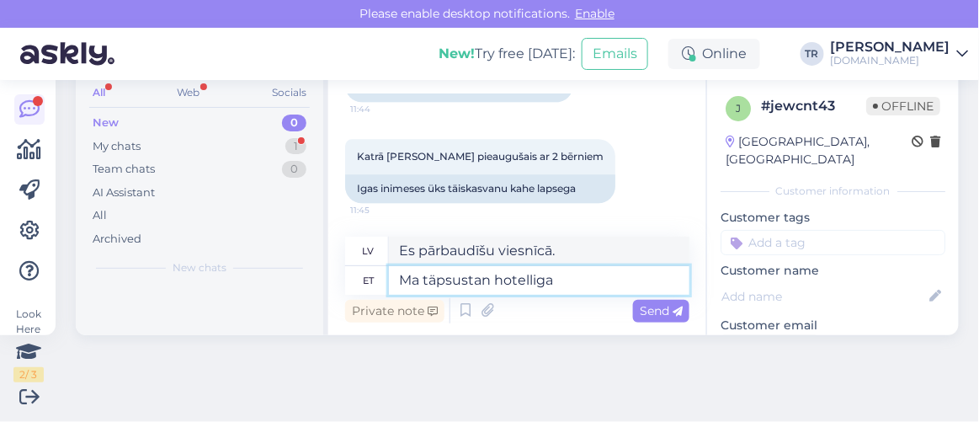
click at [582, 288] on textarea "Ma täpsustan hotelliga" at bounding box center [539, 280] width 301 height 29
type textarea "Ma"
type textarea "Es paskaidrošu."
type textarea "M"
type textarea "Es"
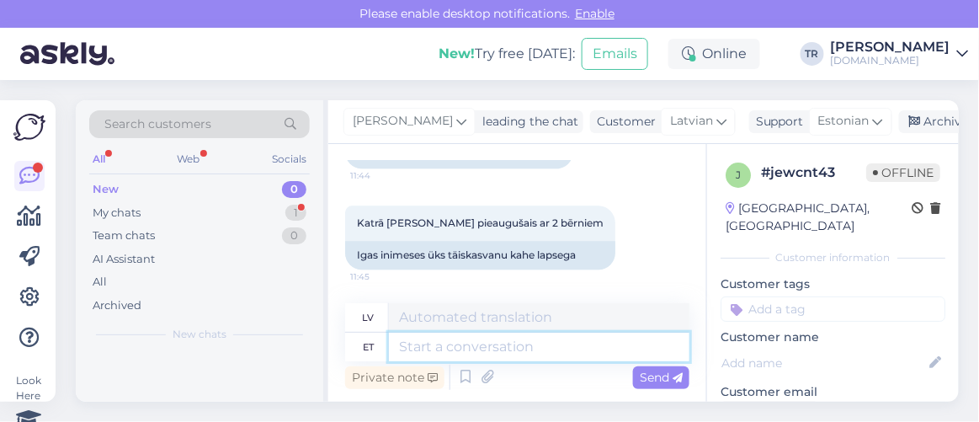
click at [541, 356] on textarea at bounding box center [539, 347] width 301 height 29
type textarea "Te s"
type textarea "Tu"
type textarea "Te saate s"
type textarea "Jūs varat"
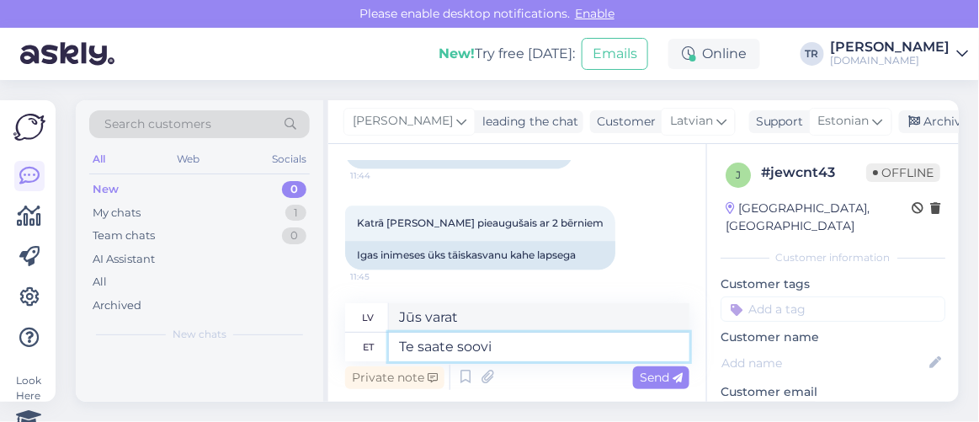
type textarea "Te saate soovi k"
type textarea "Jūs varat vēlēties."
type textarea "Te saate soovi korral"
type textarea "Vari, ja vēlies."
type textarea "Te saate soovi korral broneerida ka"
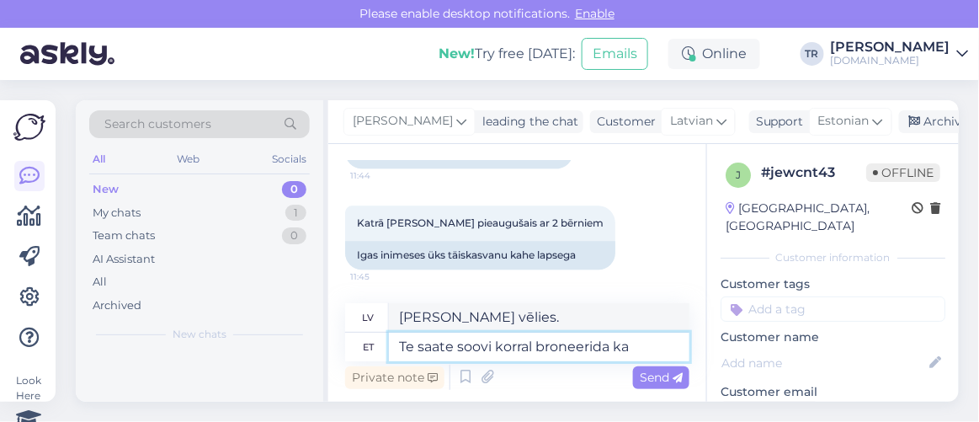
type textarea "Varat rezervēt, ja vēlaties."
type textarea "Te saate soovi korral broneerida ka k"
type textarea "Varat arī rezervēt, ja vēlaties."
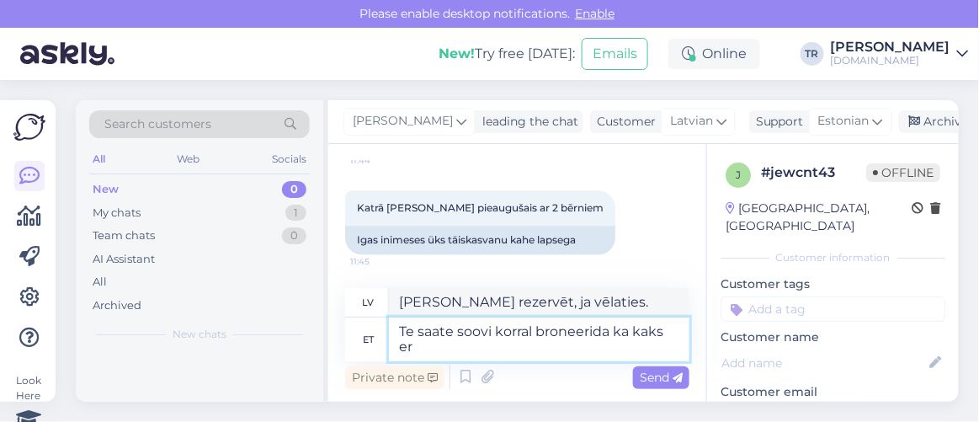
type textarea "Te saate soovi korral broneerida ka kaks era"
type textarea "Varat rezervēt arī divus, ja vēlaties."
type textarea "Te saate soovi korral broneerida ka kaks eraldi t"
type textarea "Ja vēlaties, varat rezervēt arī divus atsevišķi."
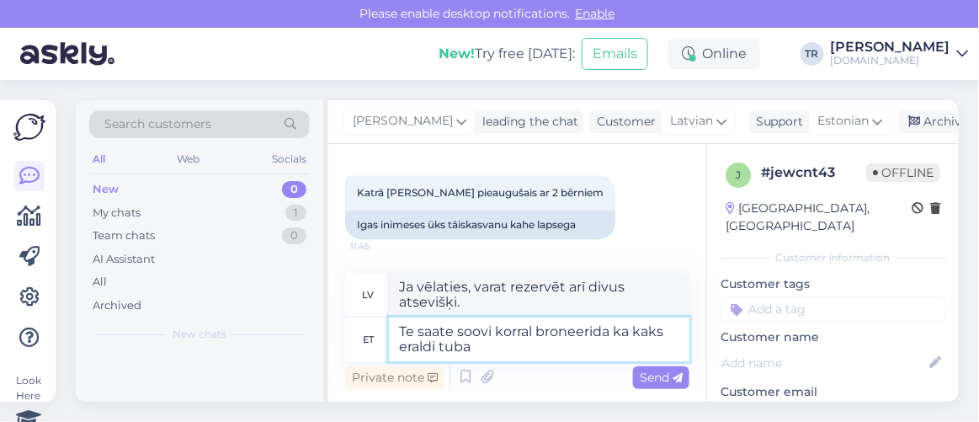
type textarea "Te saate soovi korral broneerida ka kaks eraldi tuba."
type textarea "Ja vēlaties, varat rezervēt arī divas atsevišķas istabas."
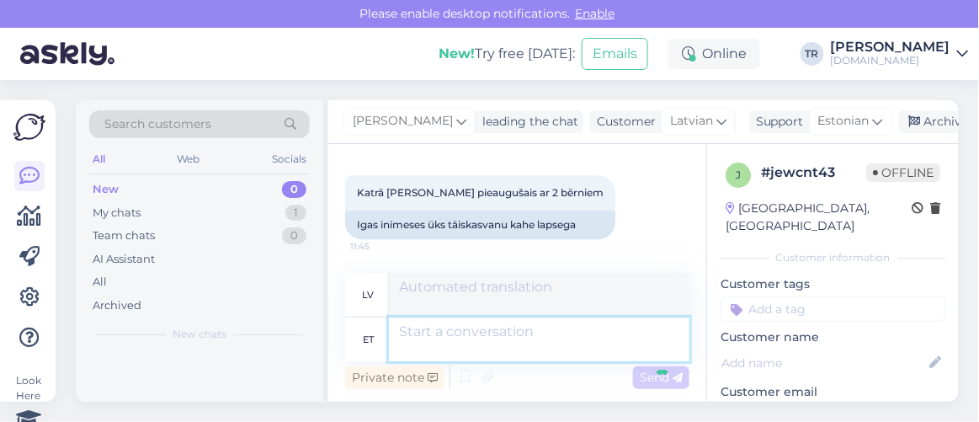
scroll to position [67, 0]
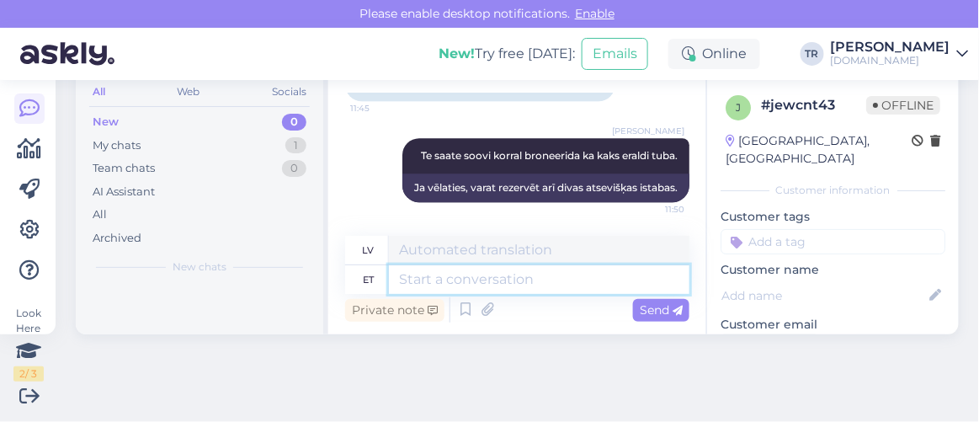
paste textarea "https://hookusbookus.com/lv/hotellid-spaad/puehajaerve-spa-holiday-resort/perep…"
type textarea "https://hookusbookus.com/lv/hotellid-spaad/puehajaerve-spa-holiday-resort/perep…"
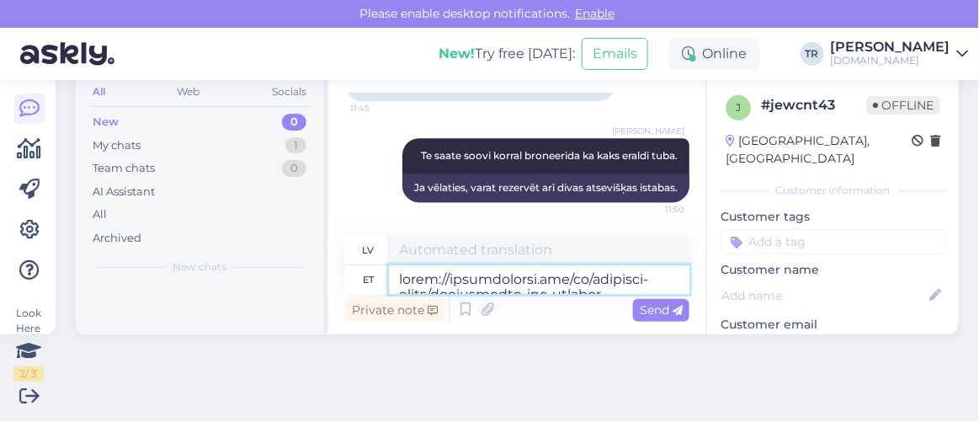
scroll to position [3120, 0]
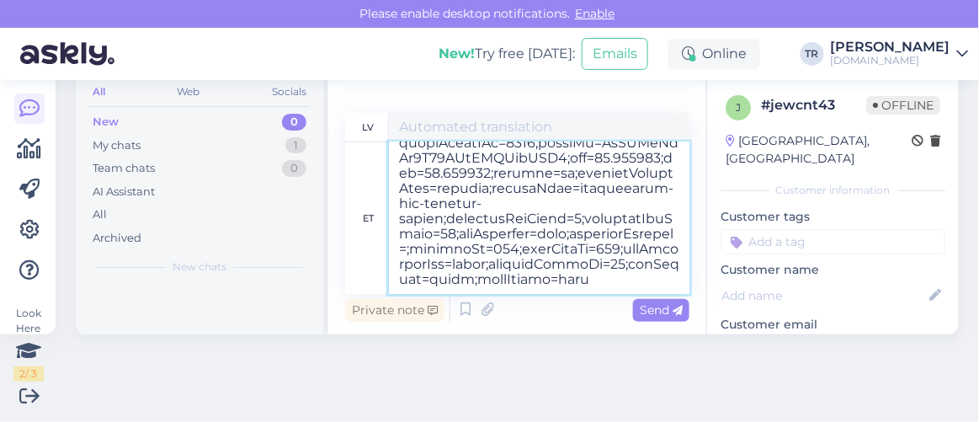
type textarea "https://hookusbookus.com/lv/hotellid-spaad/puehajaerve-spa-holiday-resort/perep…"
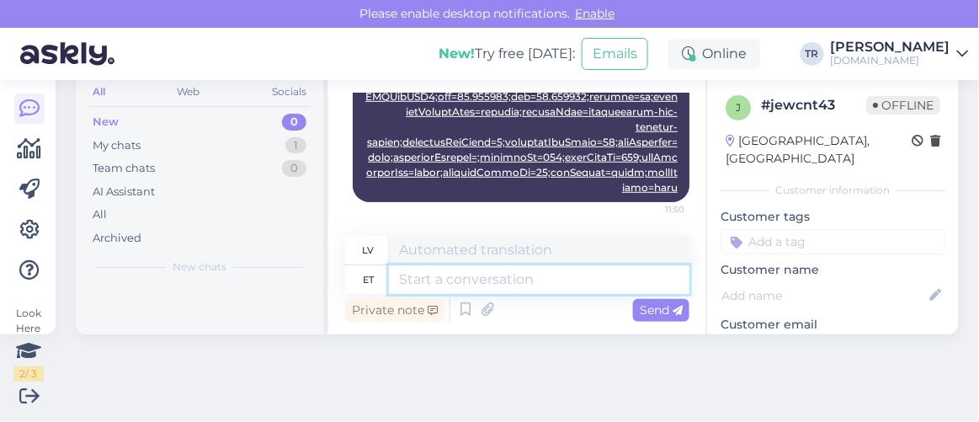
scroll to position [0, 0]
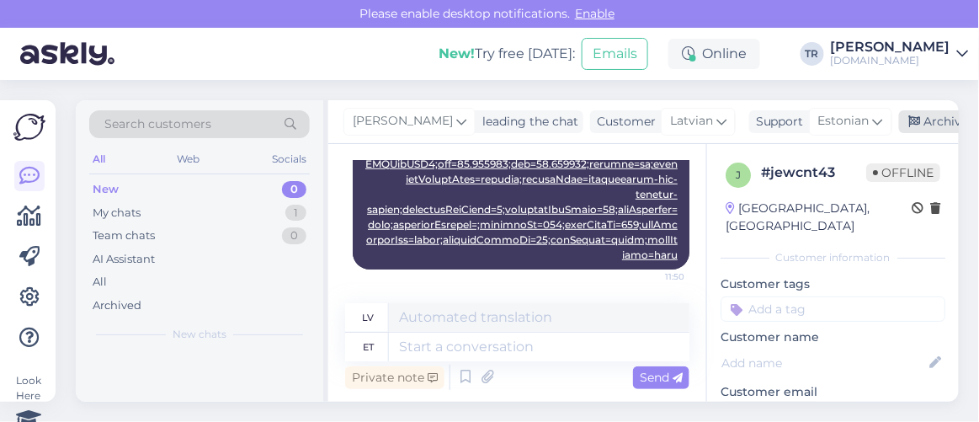
click at [909, 125] on icon at bounding box center [915, 122] width 12 height 12
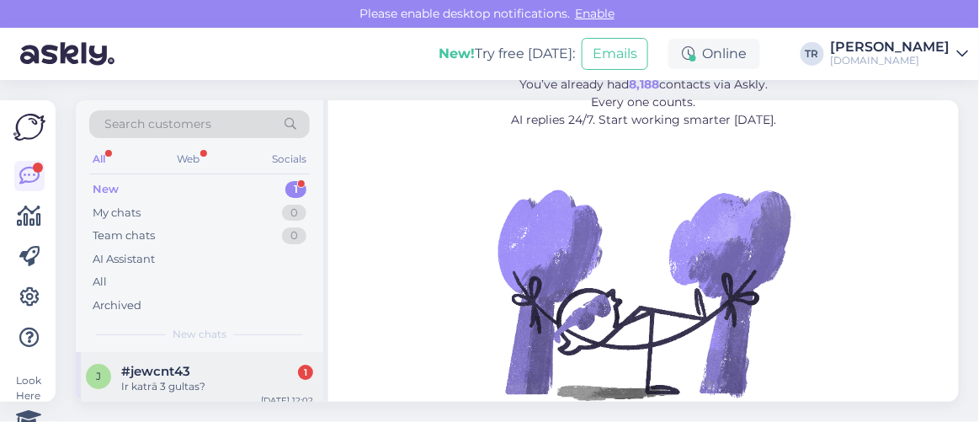
click at [221, 396] on div "j #jewcnt43 1 Ir katrā 3 gultas? Sep 19 12:02" at bounding box center [199, 382] width 247 height 61
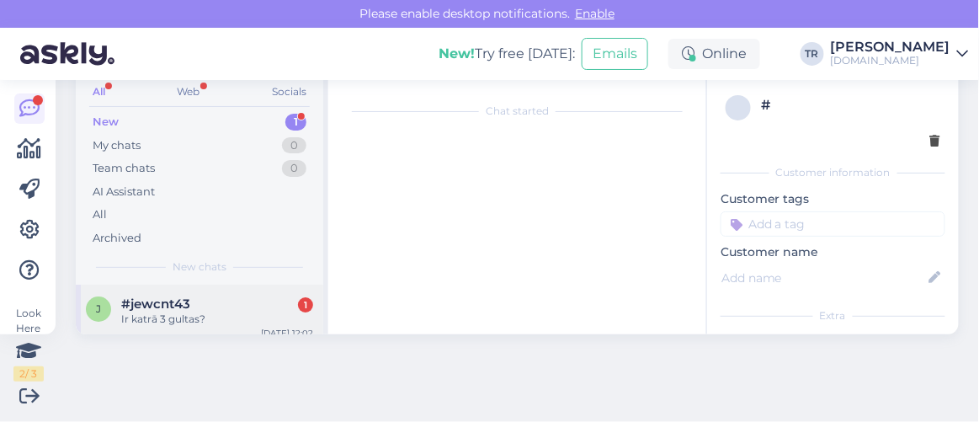
scroll to position [4071, 0]
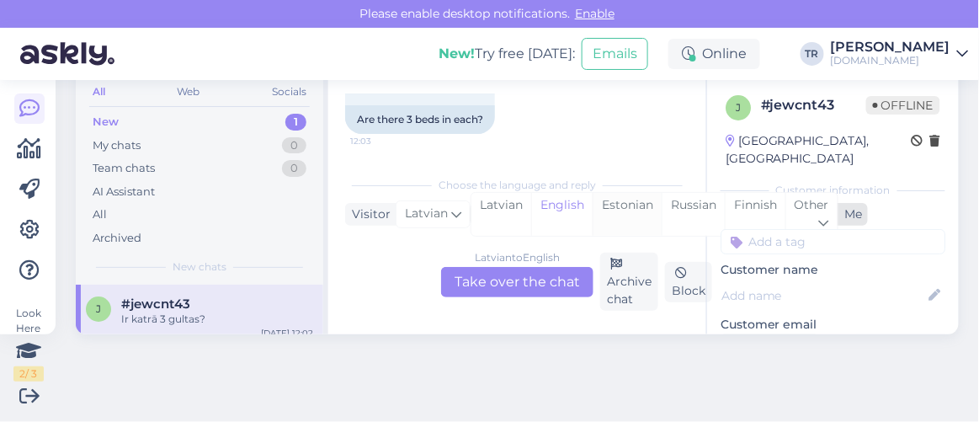
click at [609, 220] on div "Estonian" at bounding box center [627, 214] width 69 height 43
click at [529, 281] on div "[DEMOGRAPHIC_DATA] to Estonian Take over the chat" at bounding box center [517, 282] width 152 height 30
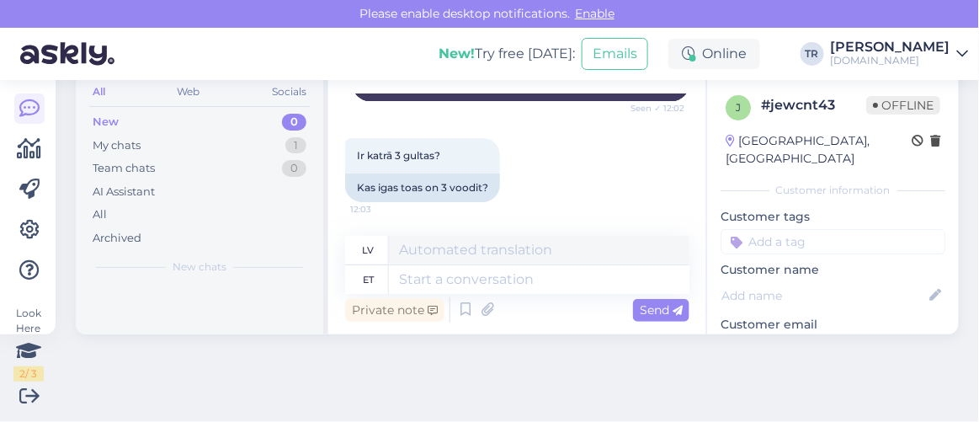
scroll to position [4191, 0]
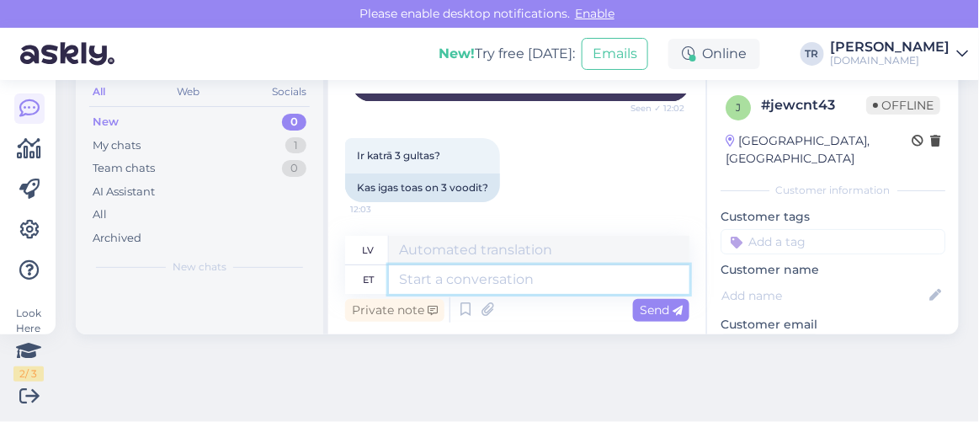
click at [533, 286] on textarea at bounding box center [539, 279] width 301 height 29
type textarea "Jah. B"
type textarea "Jā."
type textarea "Jah. Broneerimisel pa"
type textarea "Jā. Veicot rezervāciju"
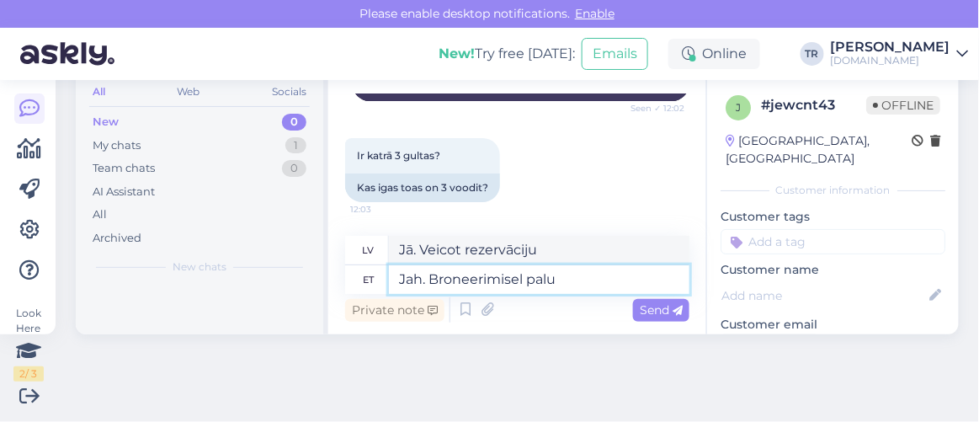
type textarea "Jah. Broneerimisel palun"
type textarea "Jā. Lūdzu, veiciet rezervāciju."
type textarea "Jah. Broneerimisel palun kirjutage"
type textarea "Jā. Lūdzu, rakstiet, veicot rezervāciju"
type textarea "Jah. Broneerimisel palun kirjutage br"
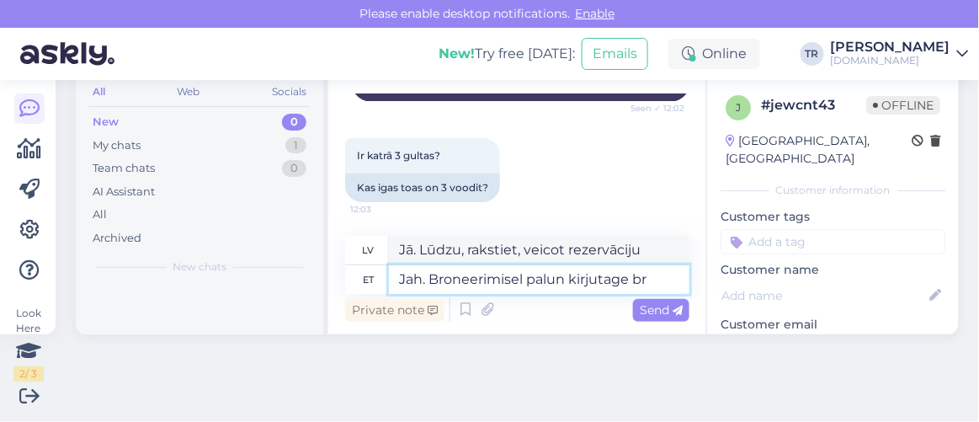
type textarea "Jā. Lūdzu, rakstiet, veicot rezervāciju."
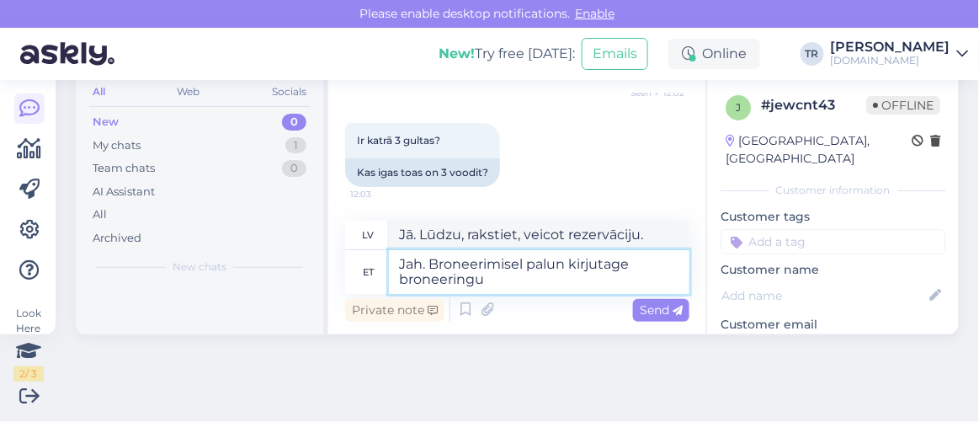
type textarea "Jah. Broneerimisel palun kirjutage broneeringu l"
type textarea "Jā. Veicot rezervāciju, lūdzu, norādiet rezervāciju."
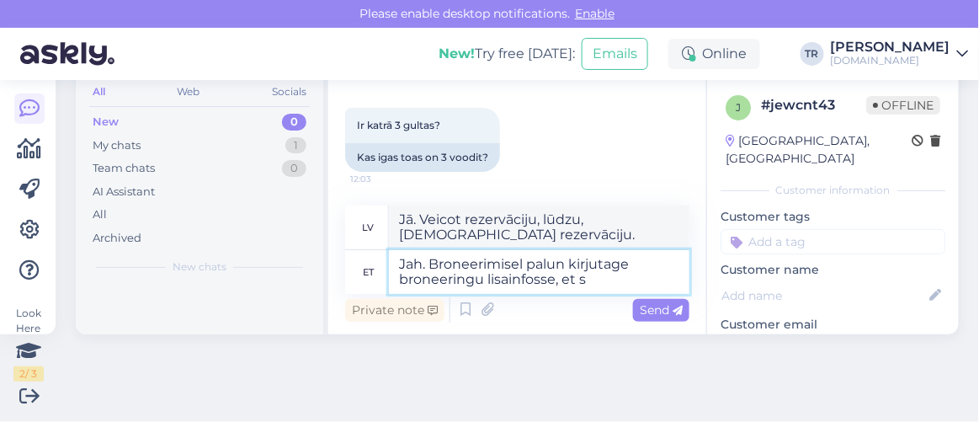
type textarea "Jah. Broneerimisel palun kirjutage broneeringu lisainfosse, et so"
type textarea "Jā. Veicot rezervāciju, lūdzu, norādiet rezervācijas papildinformācijā, ka"
type textarea "Jah. Broneerimisel palun kirjutage broneeringu lisainfosse, et soovite iga"
type textarea "Jā. Veicot rezervāciju, lūdzu, norādiet papildu informāciju, ko vēlaties."
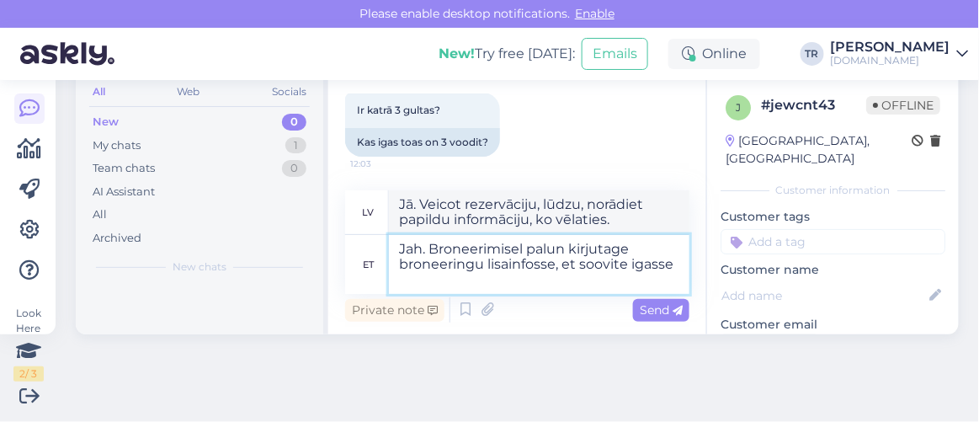
type textarea "Jah. Broneerimisel palun kirjutage broneeringu lisainfosse, et soovite igasse t"
type textarea "Jā. Veicot rezervāciju, lūdzu, norādiet rezervācijas papildu informāciju, ko vē…"
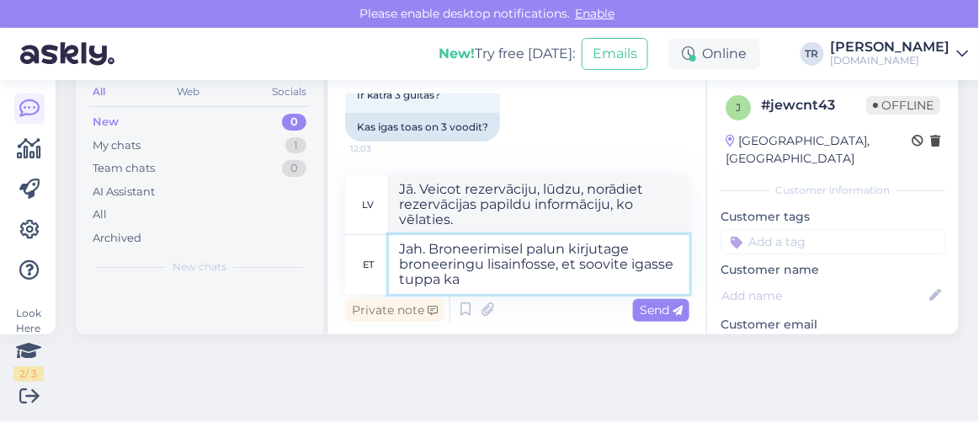
type textarea "Jah. Broneerimisel palun kirjutage broneeringu lisainfosse, et soovite igasse t…"
type textarea "Jā. Veicot rezervāciju, lūdzu, rezervācijas datos norādiet, ka vēlaties izmanto…"
type textarea "Jah. Broneerimisel palun kirjutage broneeringu lisainfosse, et soovite igasse t…"
type textarea "Jā. Veicot rezervāciju, lūdzu, rezervācijas papildinformācijā norādiet, ka vēla…"
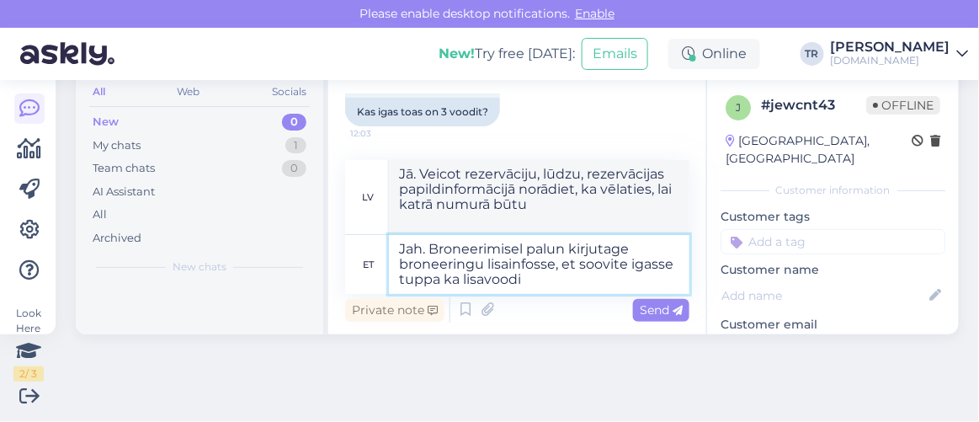
type textarea "Jah. Broneerimisel palun kirjutage broneeringu lisainfosse, et soovite igasse t…"
type textarea "Jā. Veicot rezervāciju, lūdzu, norādiet rezervācijas papildinformācijā, ka katr…"
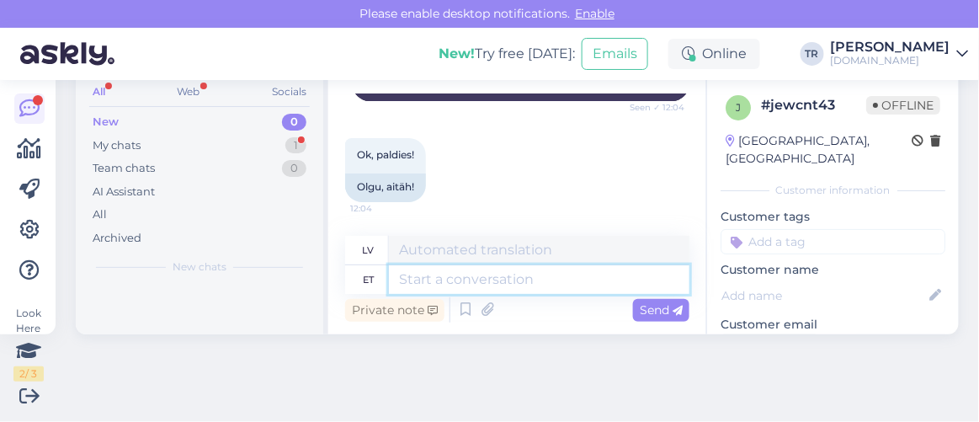
scroll to position [4423, 0]
click at [520, 279] on textarea at bounding box center [539, 279] width 301 height 29
type textarea "Palun"
type textarea "Lūdzu"
type textarea "Palun"
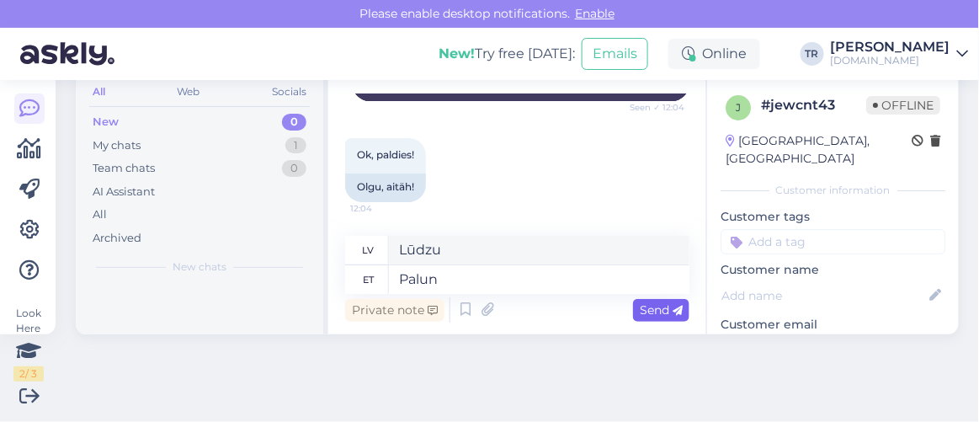
click at [651, 302] on span "Send" at bounding box center [661, 309] width 43 height 15
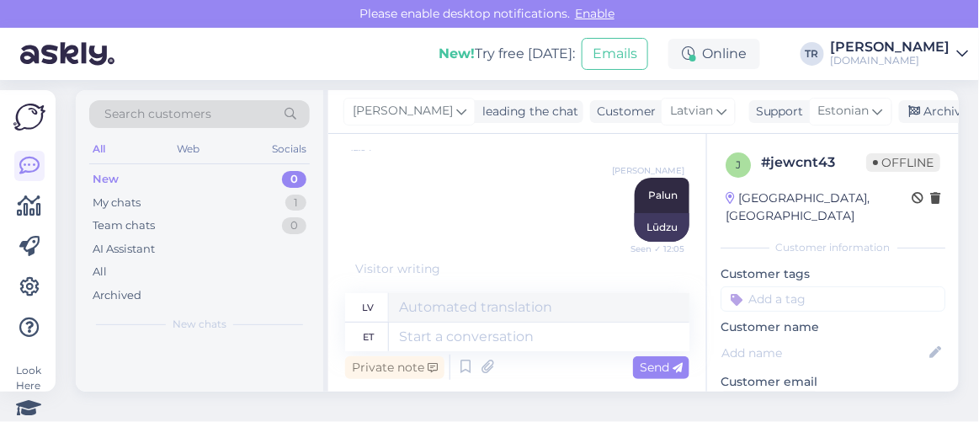
scroll to position [0, 0]
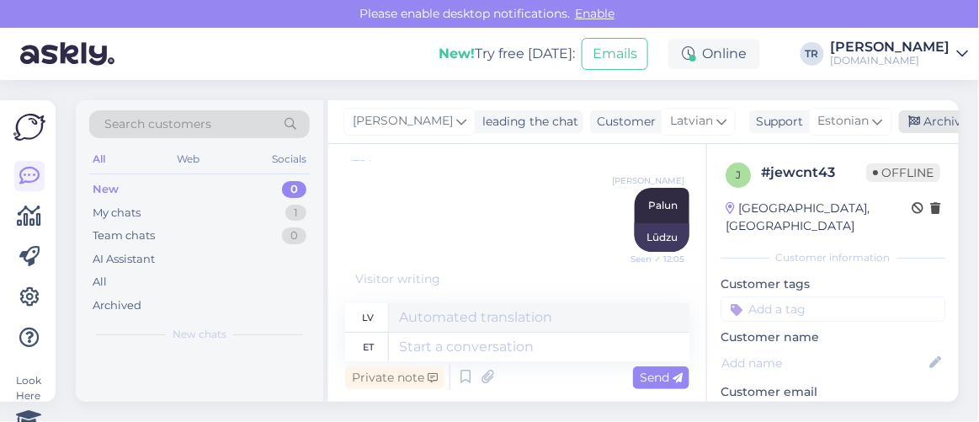
click at [919, 120] on div "Archive chat" at bounding box center [952, 121] width 106 height 23
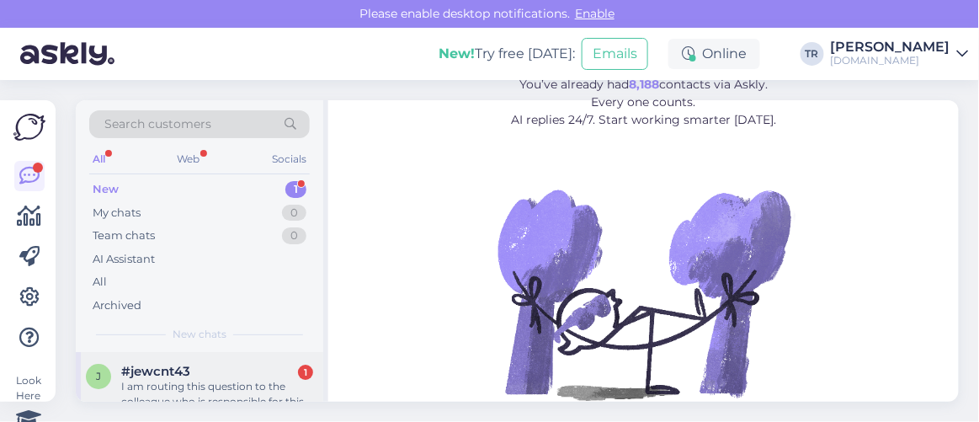
click at [264, 365] on div "#jewcnt43 1" at bounding box center [217, 371] width 192 height 15
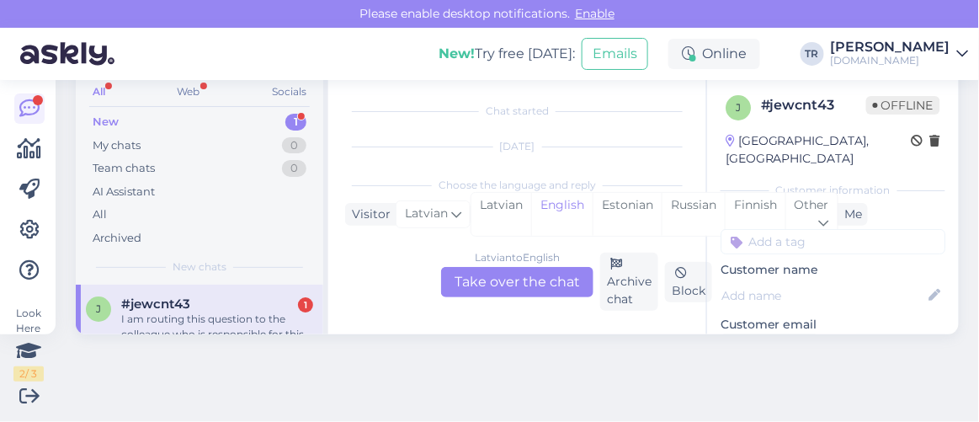
scroll to position [4667, 0]
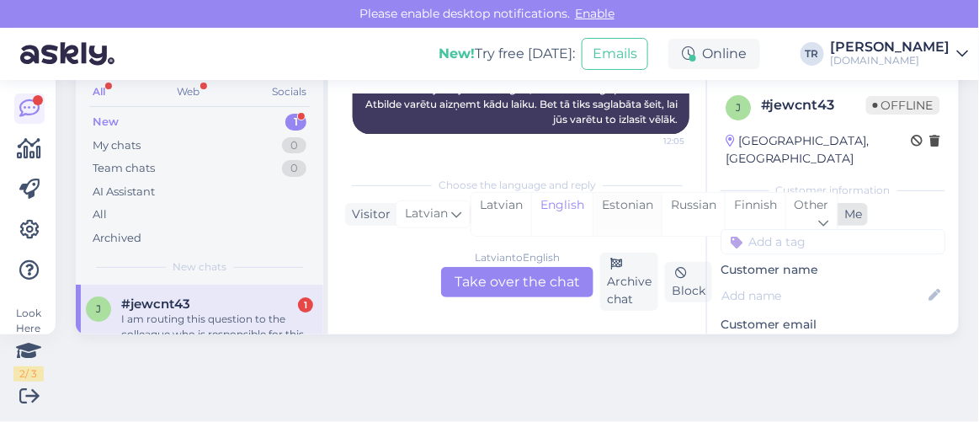
click at [612, 216] on div "Estonian" at bounding box center [627, 214] width 69 height 43
click at [503, 283] on div "[DEMOGRAPHIC_DATA] to Estonian Take over the chat" at bounding box center [517, 282] width 152 height 30
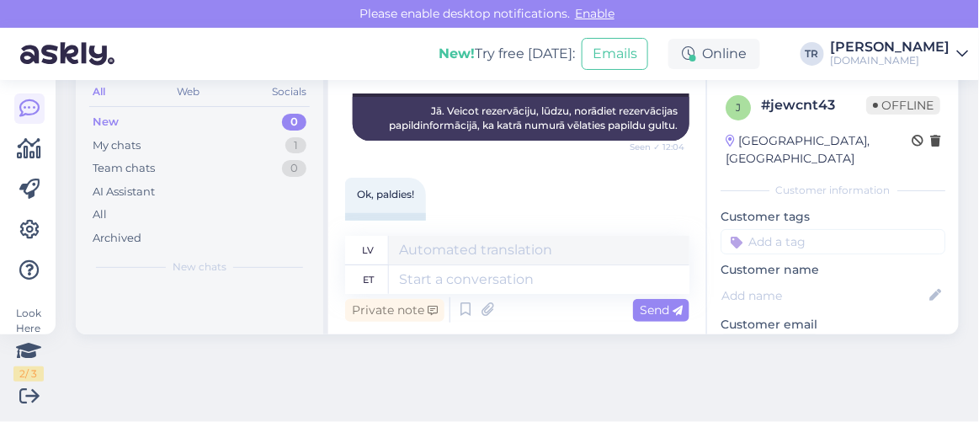
scroll to position [3825, 0]
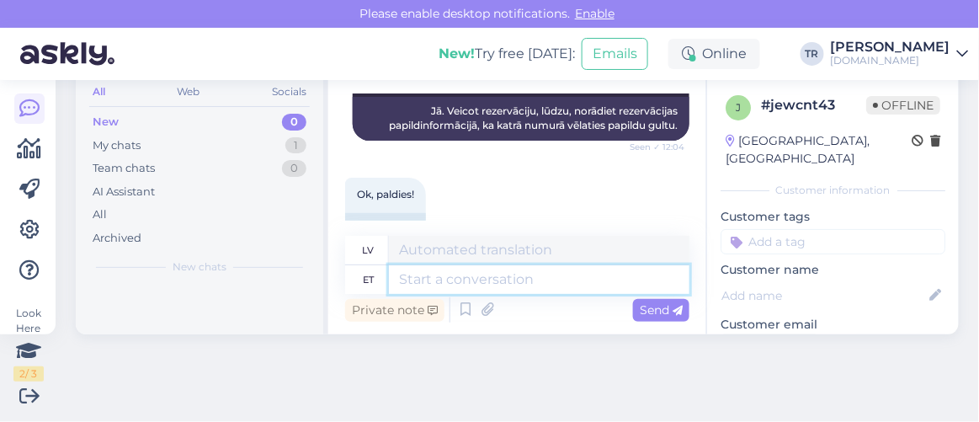
click at [524, 279] on textarea at bounding box center [539, 279] width 301 height 29
type textarea "Jah"
type textarea "Jā"
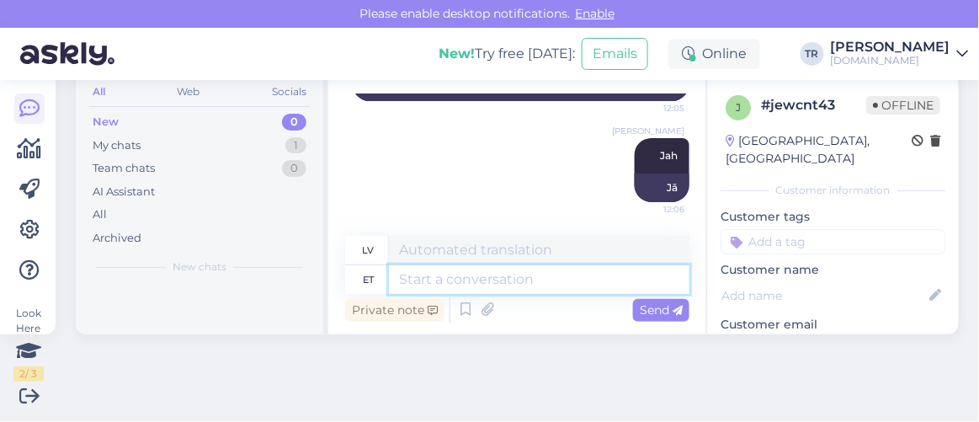
scroll to position [0, 0]
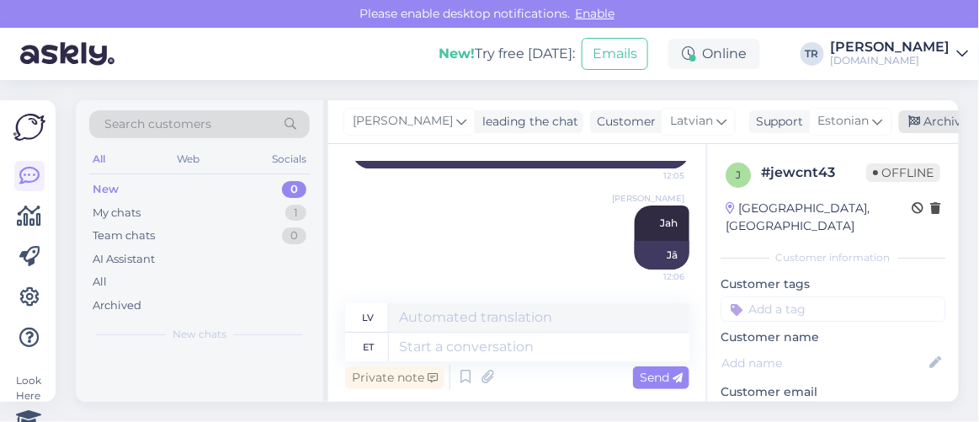
click at [922, 117] on div "Archive chat" at bounding box center [952, 121] width 106 height 23
